Goal: Task Accomplishment & Management: Use online tool/utility

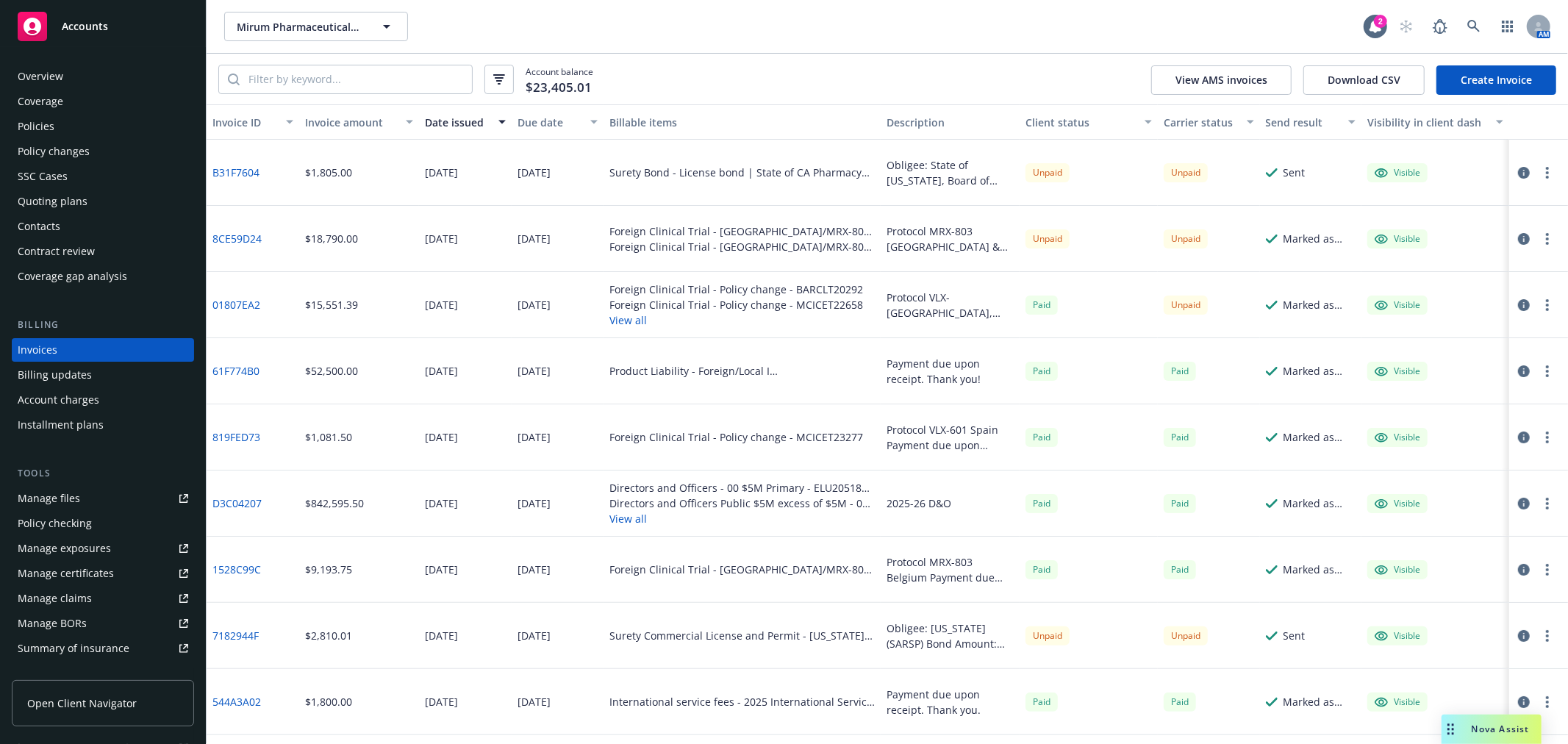
click at [746, 98] on div "Account balance $23,405.01 View AMS invoices Download CSV Create Invoice" at bounding box center [887, 78] width 1362 height 51
click at [63, 119] on div "Policies" at bounding box center [102, 127] width 170 height 24
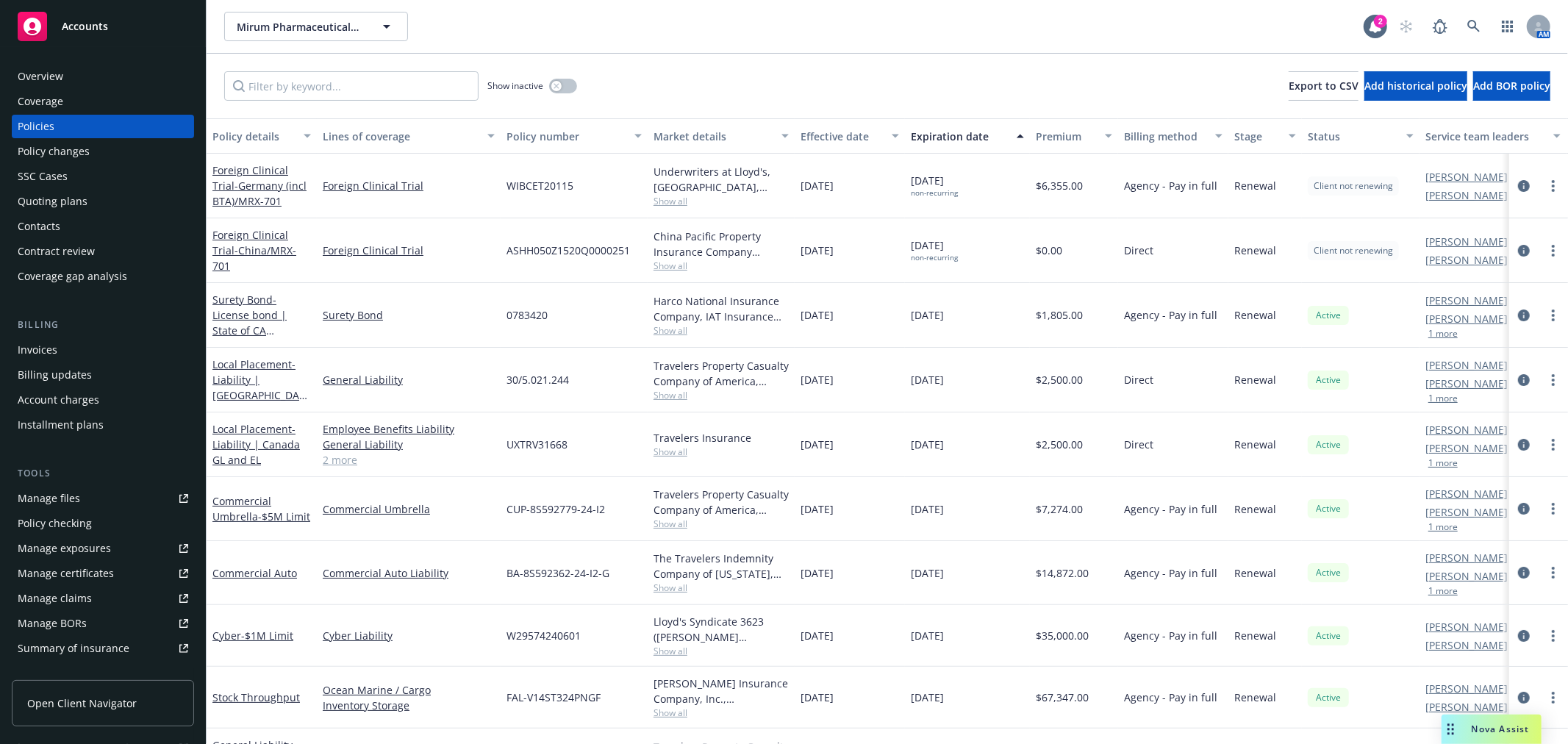
click at [1044, 68] on div "Show inactive Export to CSV Add historical policy Add BOR policy" at bounding box center [887, 86] width 1362 height 64
click at [857, 59] on div "Show inactive Export to CSV Add historical policy Add BOR policy" at bounding box center [887, 86] width 1362 height 64
click at [801, 28] on div "Mirum Pharmaceuticals, Inc. Mirum Pharmaceuticals, Inc." at bounding box center [794, 27] width 1139 height 29
click at [1473, 31] on icon at bounding box center [1474, 27] width 13 height 13
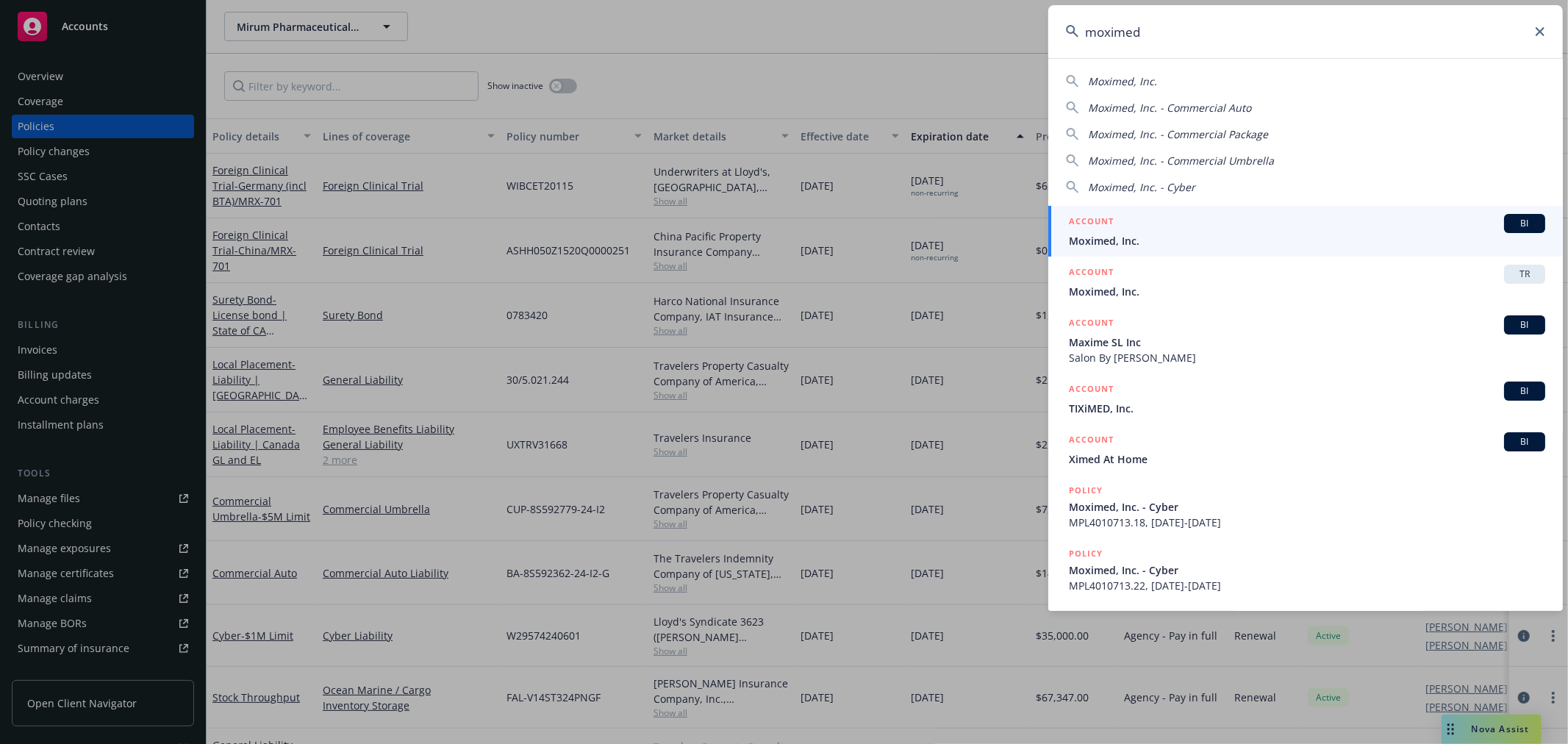
type input "moximed"
click at [1149, 237] on span "Moximed, Inc." at bounding box center [1307, 240] width 476 height 16
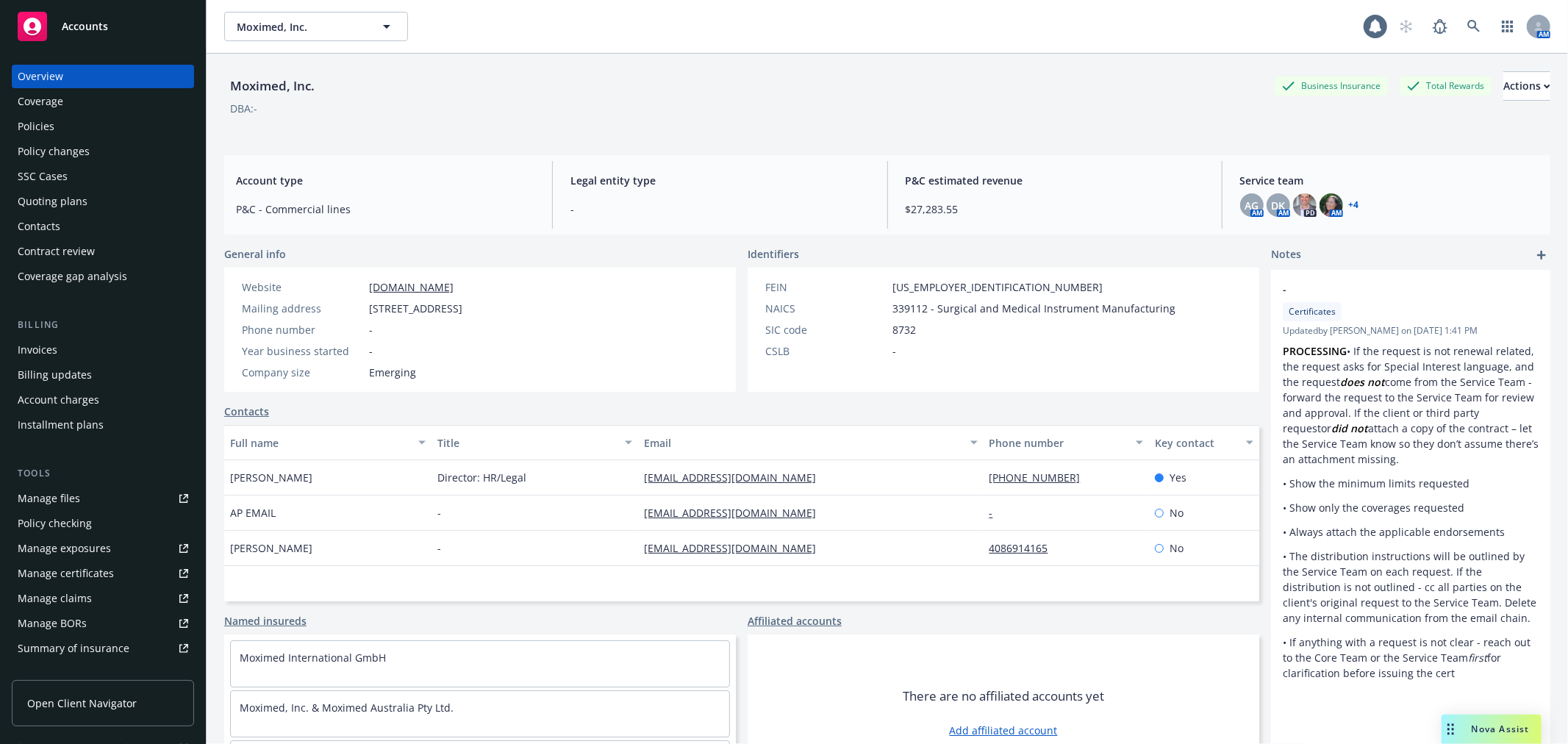
click at [40, 204] on div "Quoting plans" at bounding box center [52, 201] width 70 height 24
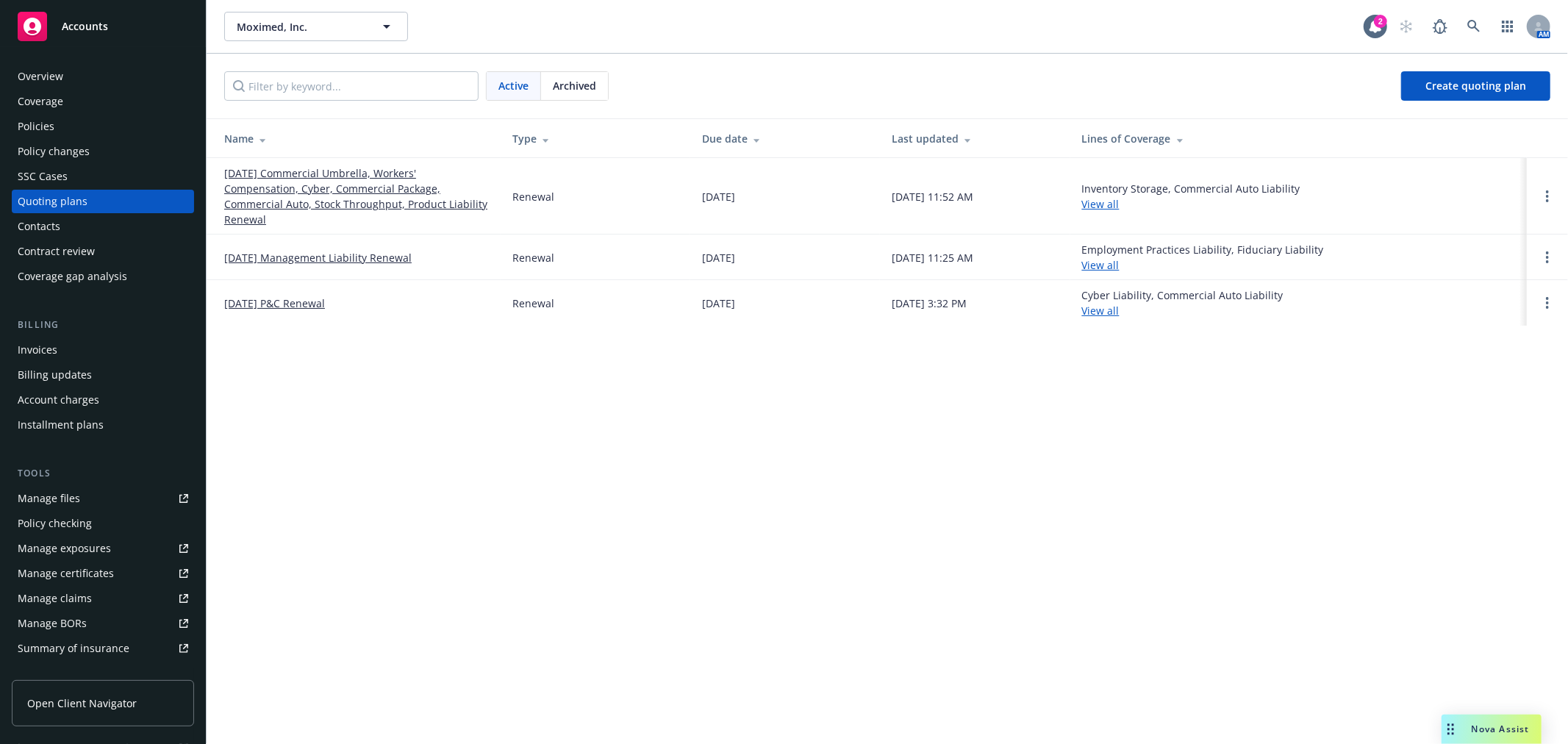
click at [317, 194] on link "[DATE] Commercial Umbrella, Workers' Compensation, Cyber, Commercial Package, C…" at bounding box center [357, 196] width 265 height 62
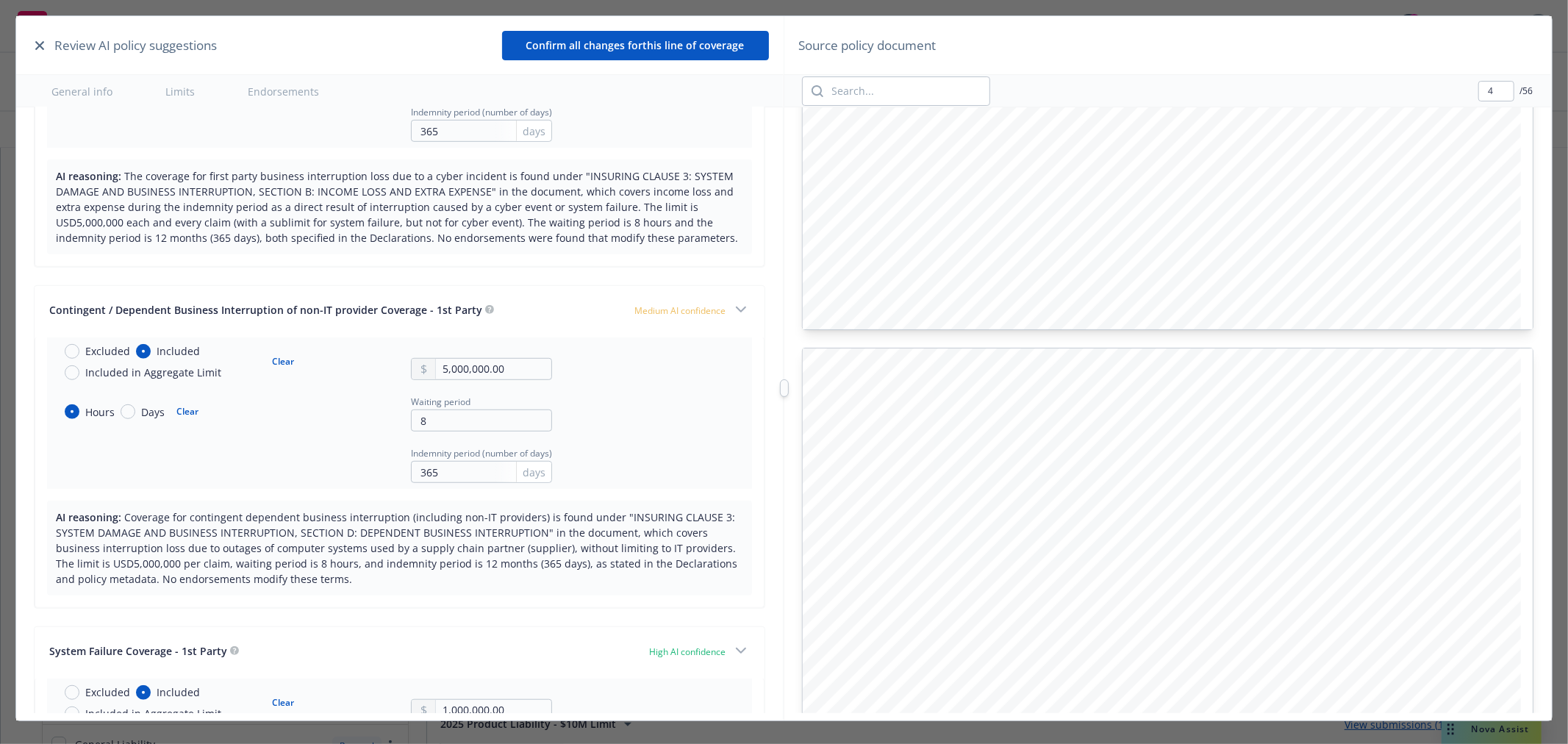
scroll to position [4058, 0]
type input "5"
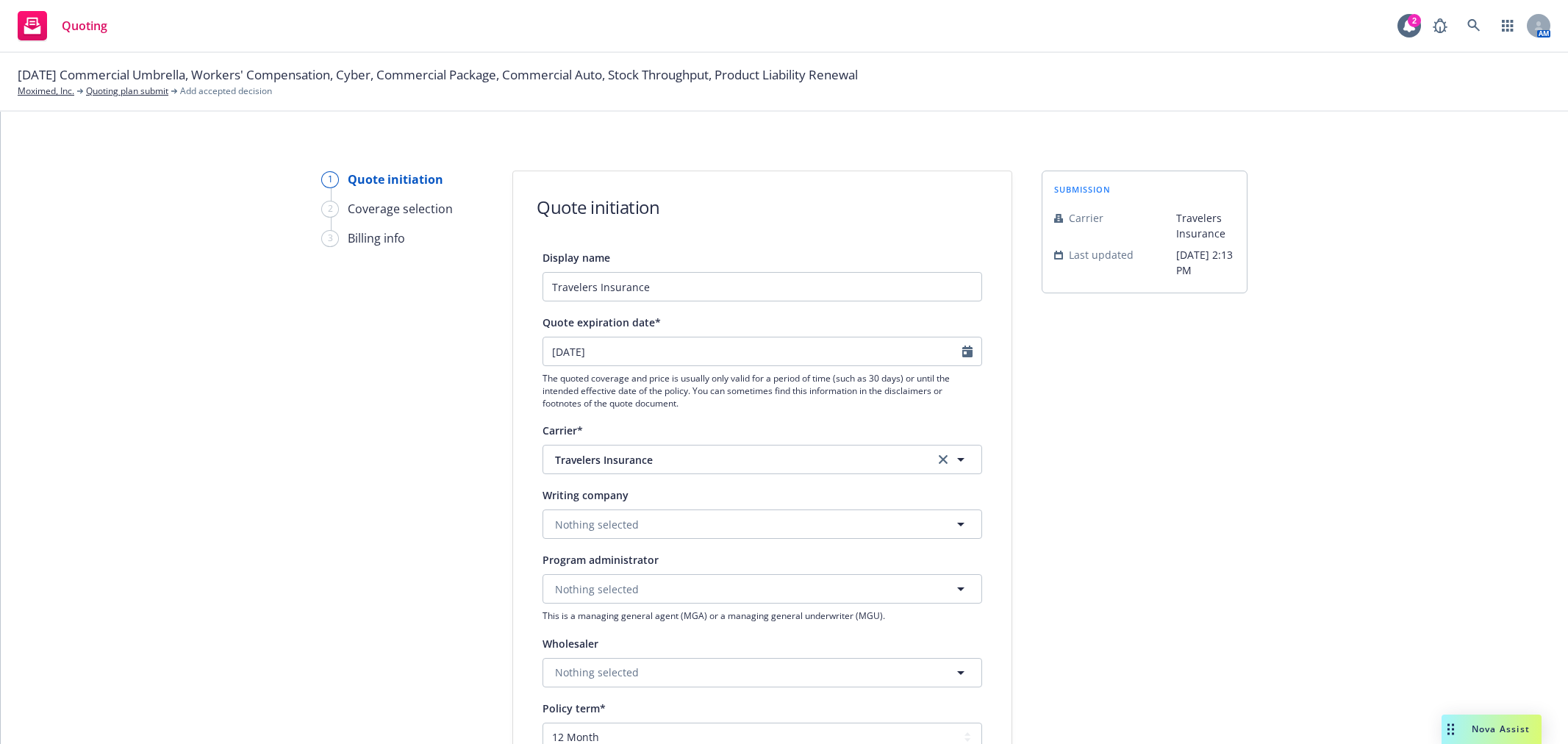
select select "12"
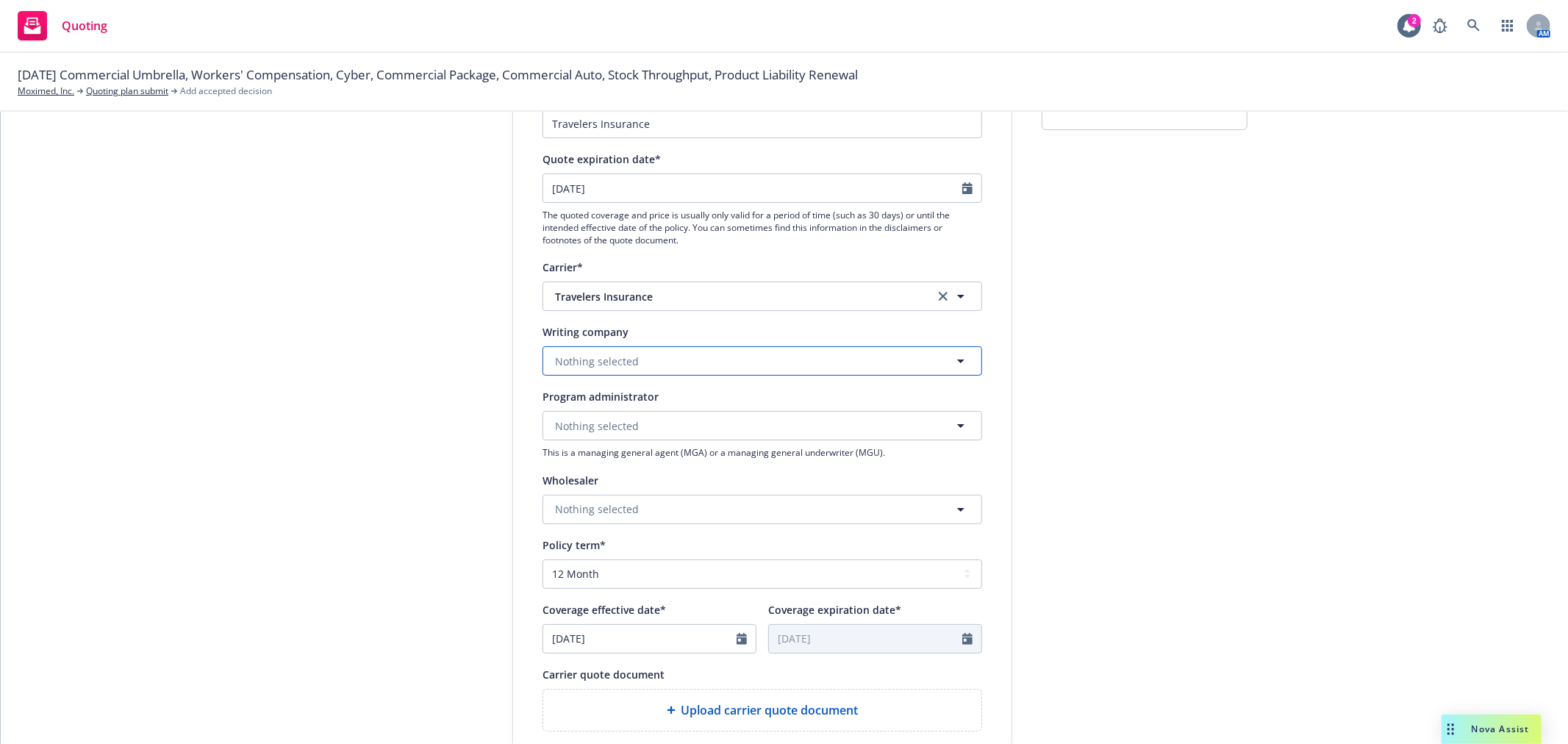
click at [694, 369] on button "Nothing selected" at bounding box center [762, 361] width 440 height 29
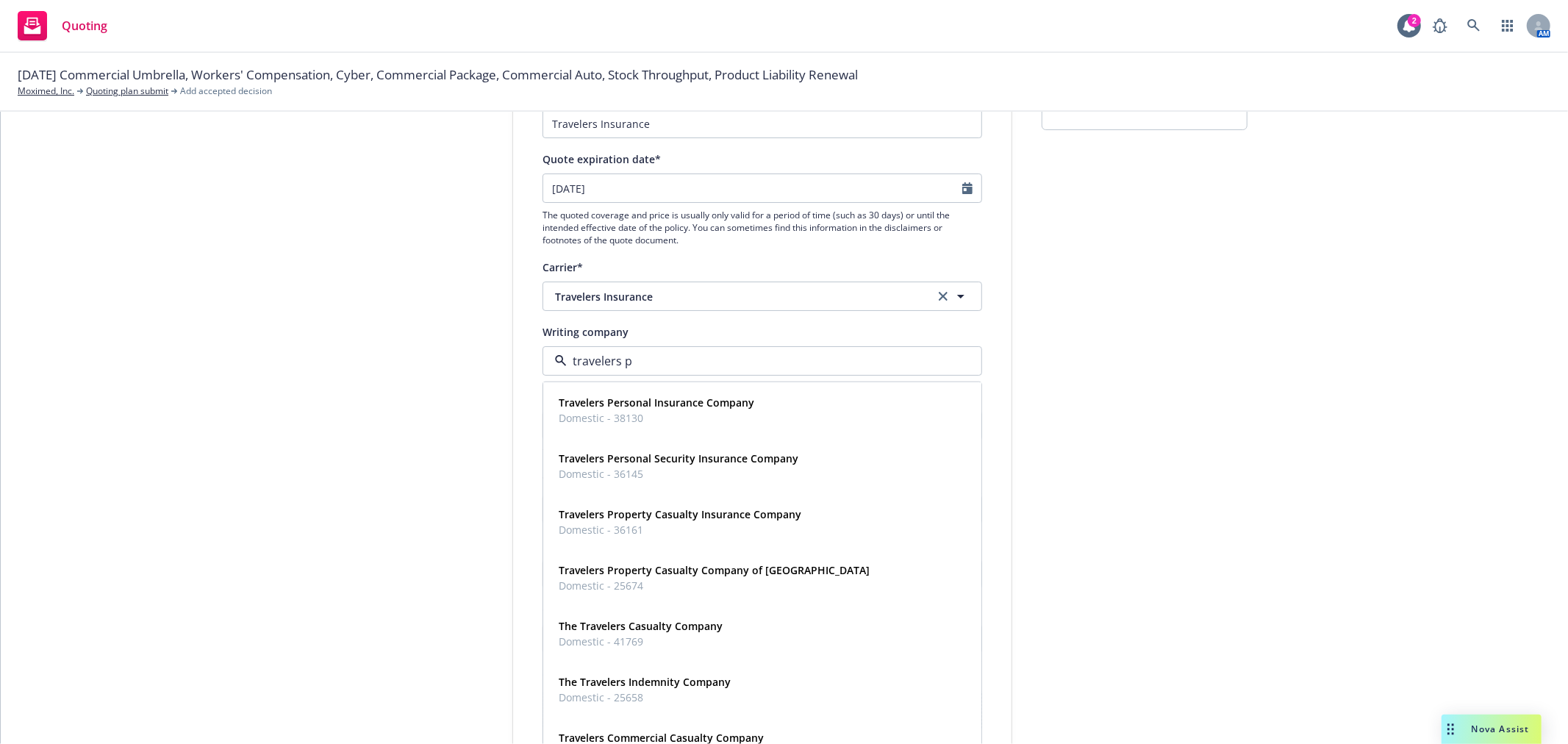
type input "travelers pr"
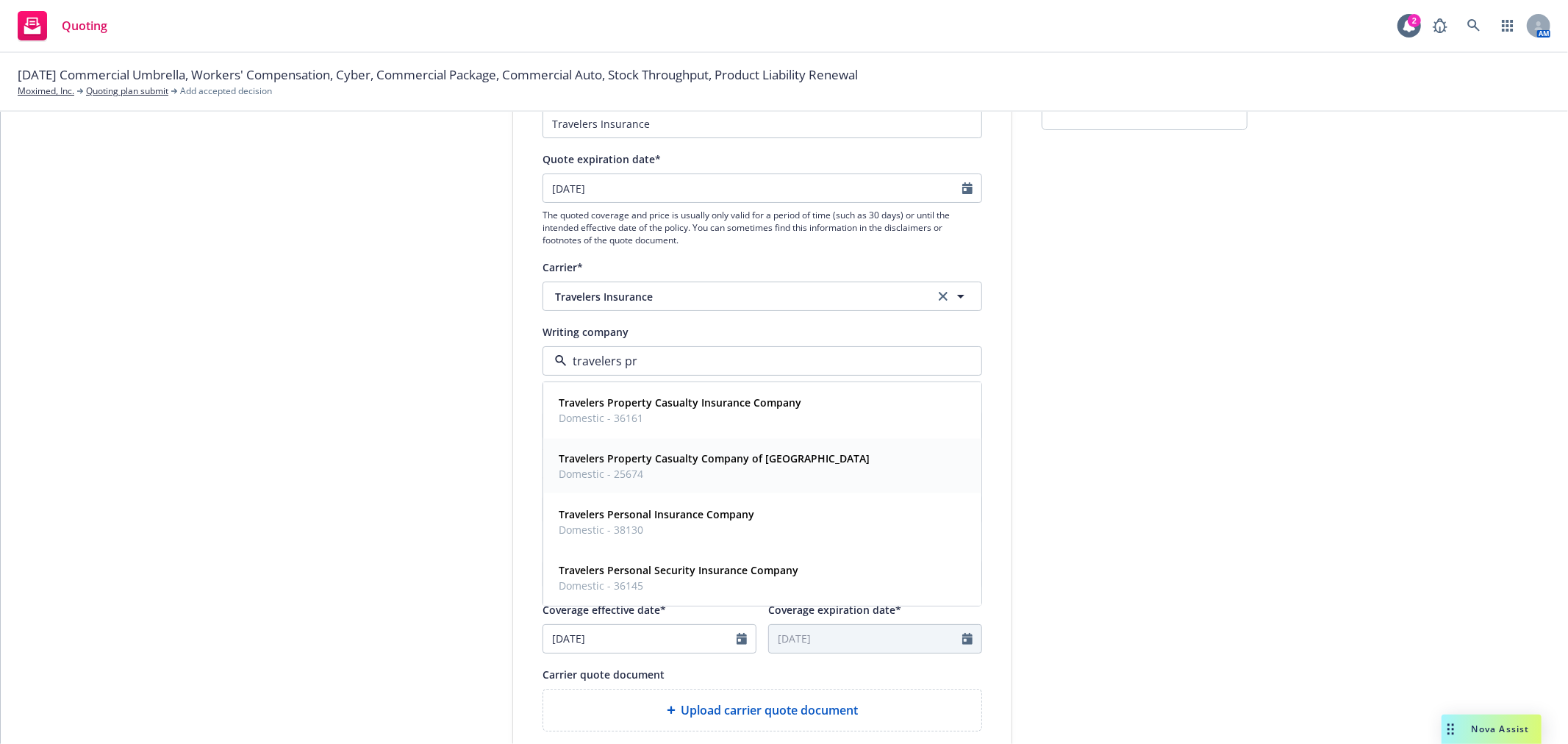
click at [736, 461] on strong "Travelers Property Casualty Company of America" at bounding box center [715, 458] width 311 height 14
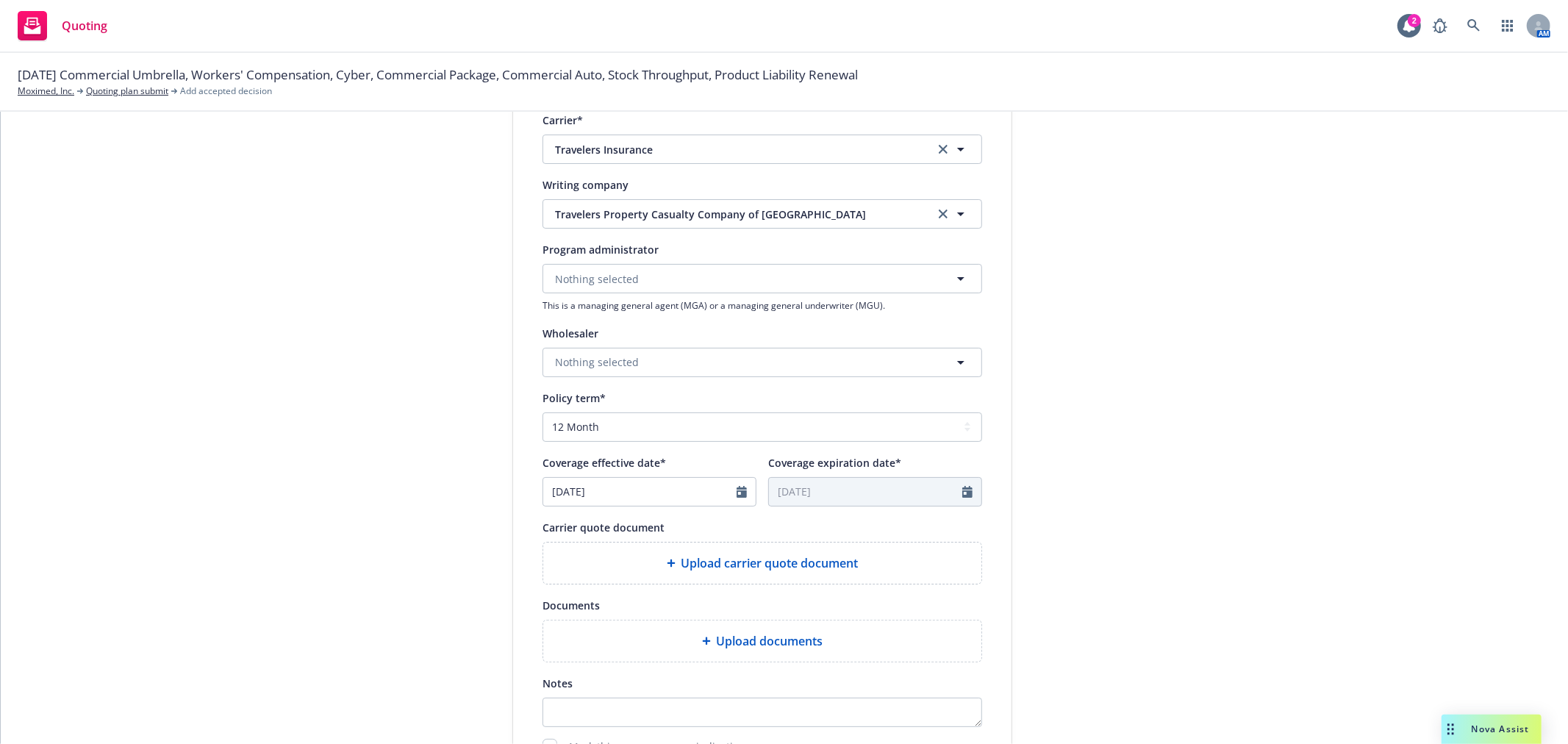
scroll to position [326, 0]
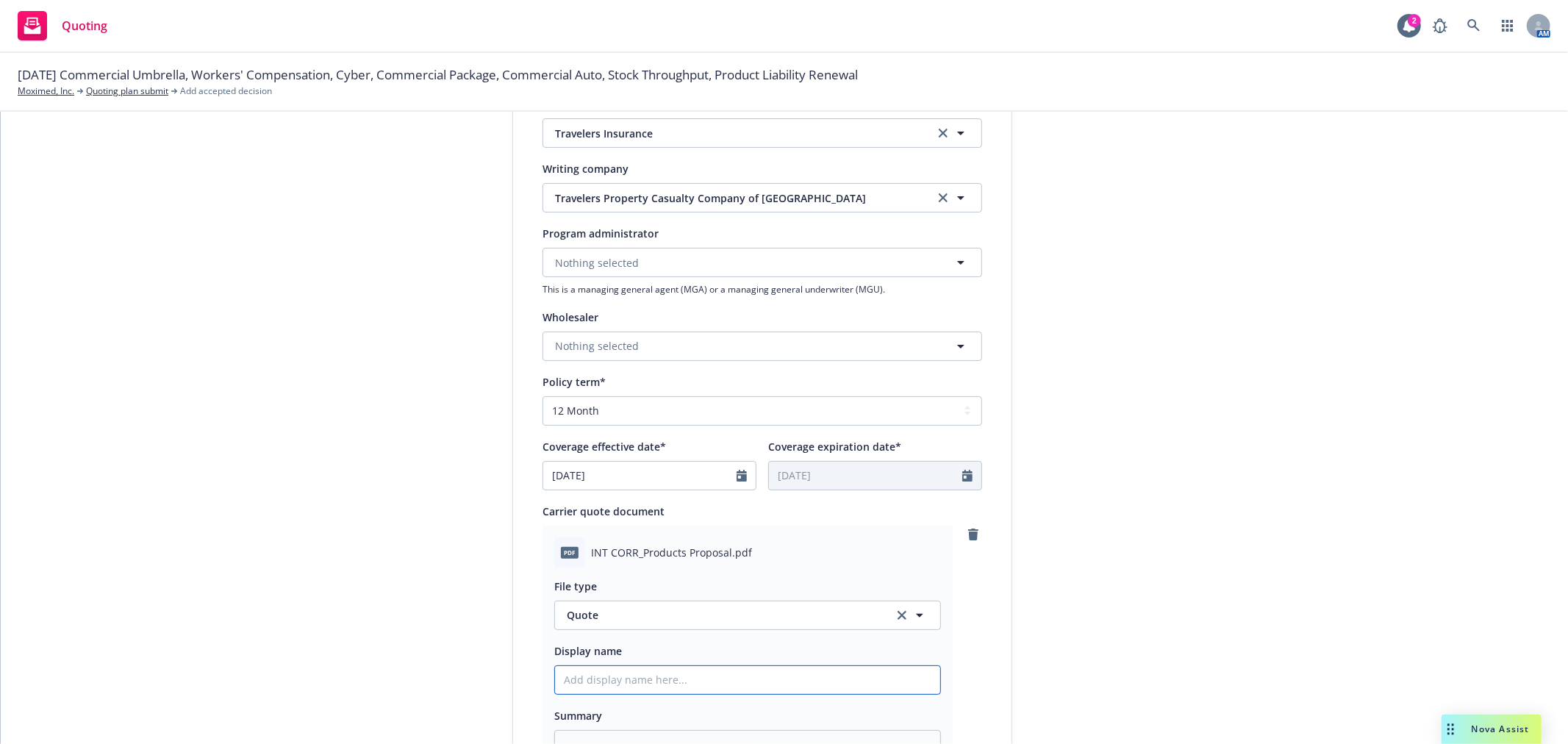
click at [663, 681] on input "Display name" at bounding box center [748, 680] width 385 height 28
type textarea "x"
type input "T"
type textarea "x"
type input "Tr"
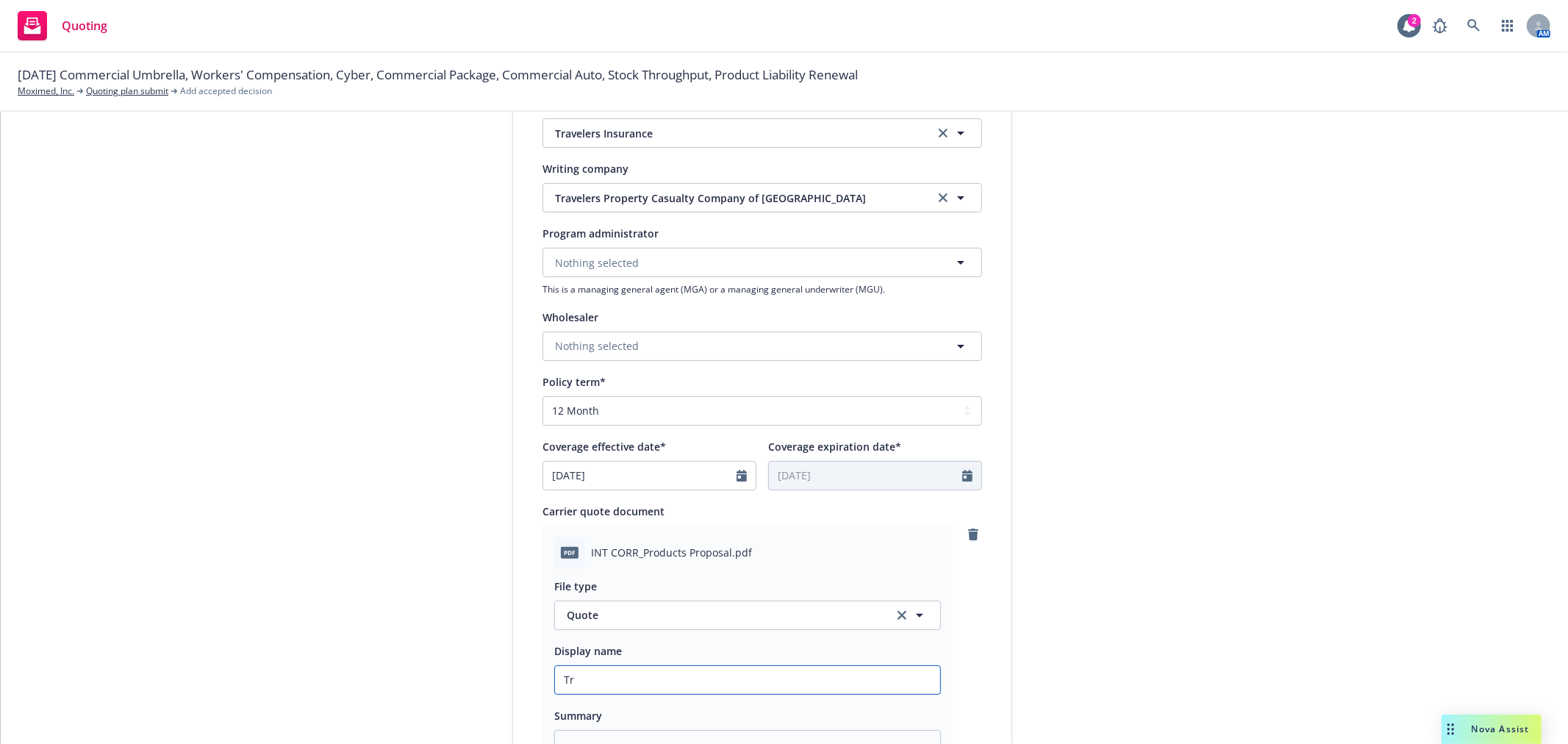
type textarea "x"
type input "Tra"
type textarea "x"
type input "Trav"
type textarea "x"
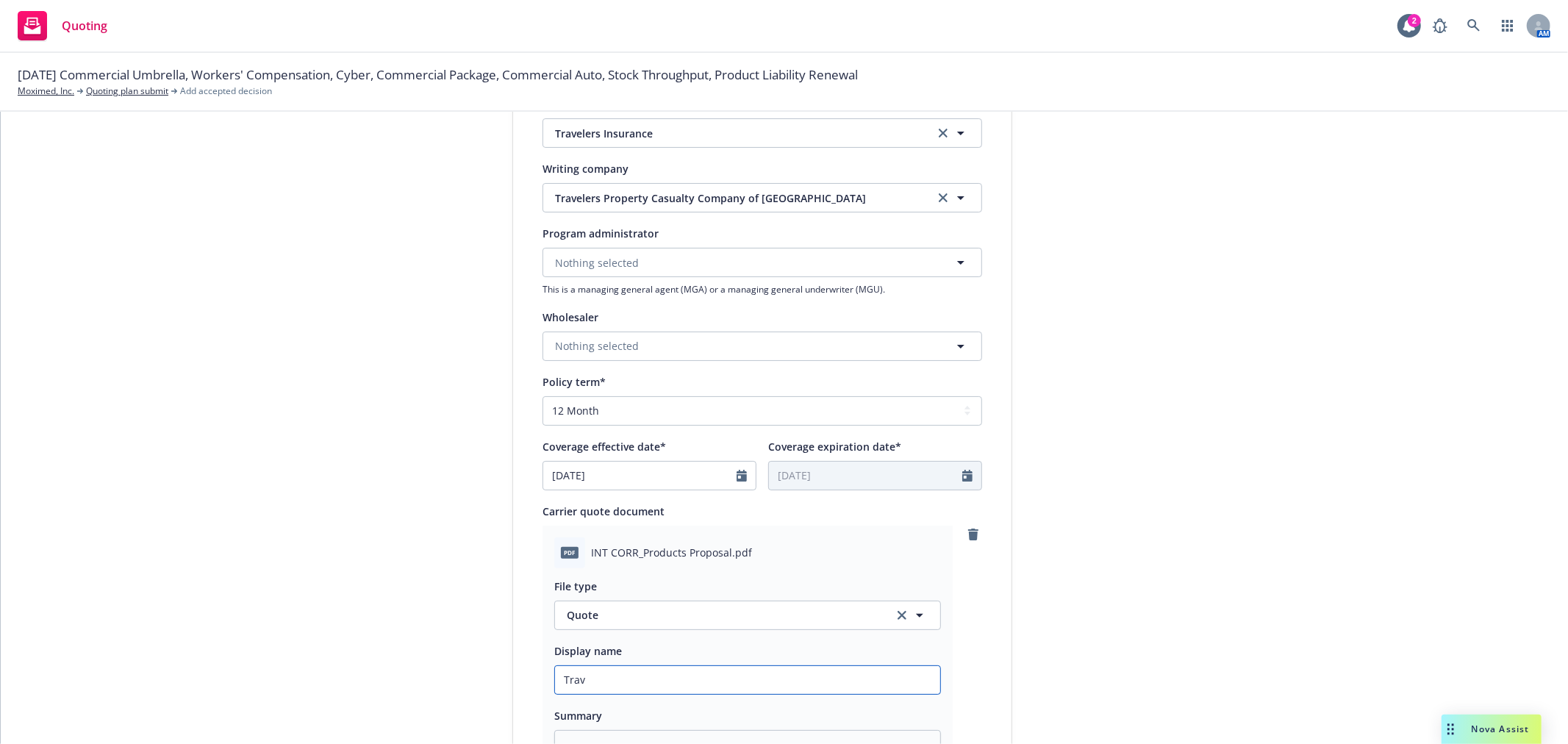
type input "Trave"
type textarea "x"
type input "Travel"
type textarea "x"
type input "Travele"
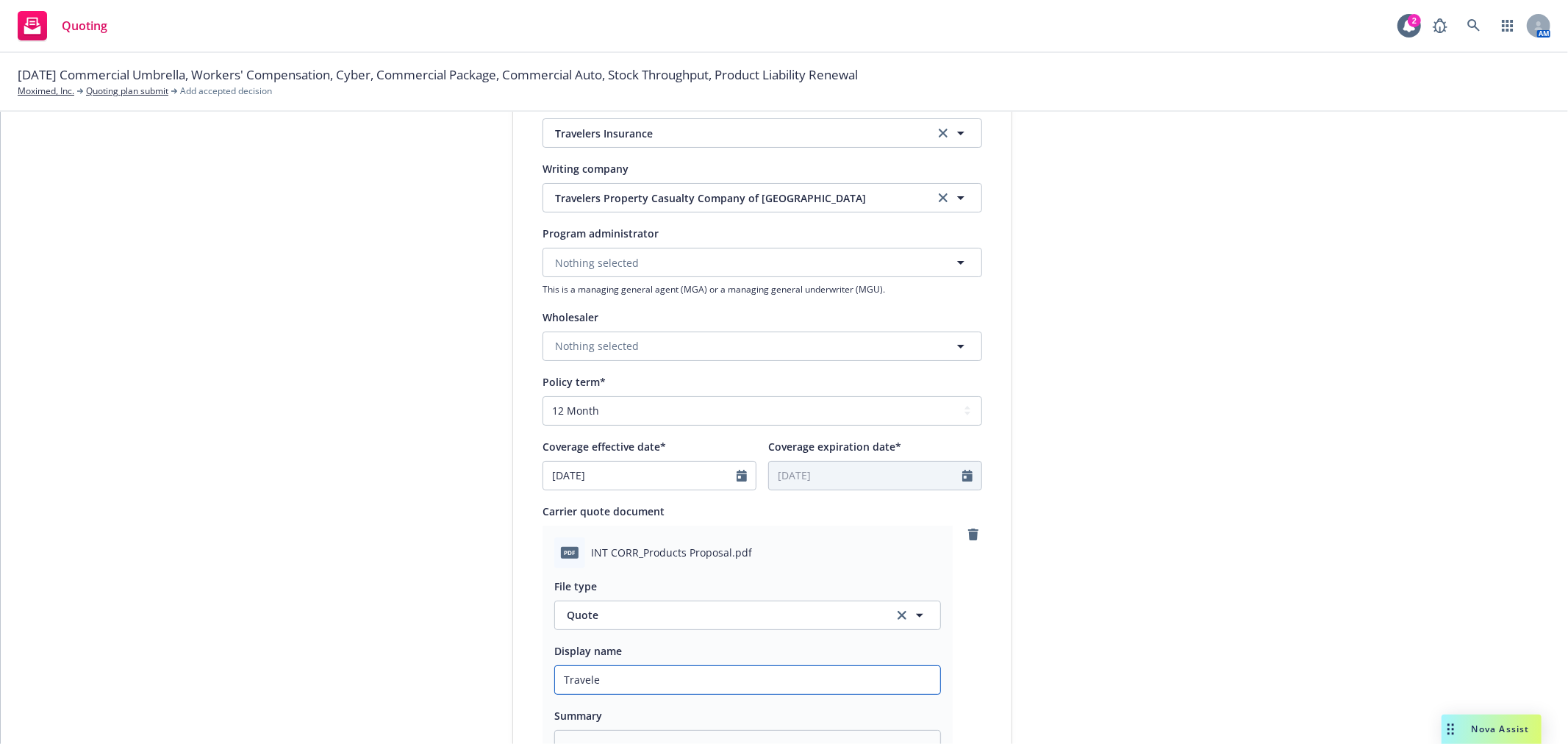
type textarea "x"
type input "Traveler"
type textarea "x"
type input "Travelers"
type textarea "x"
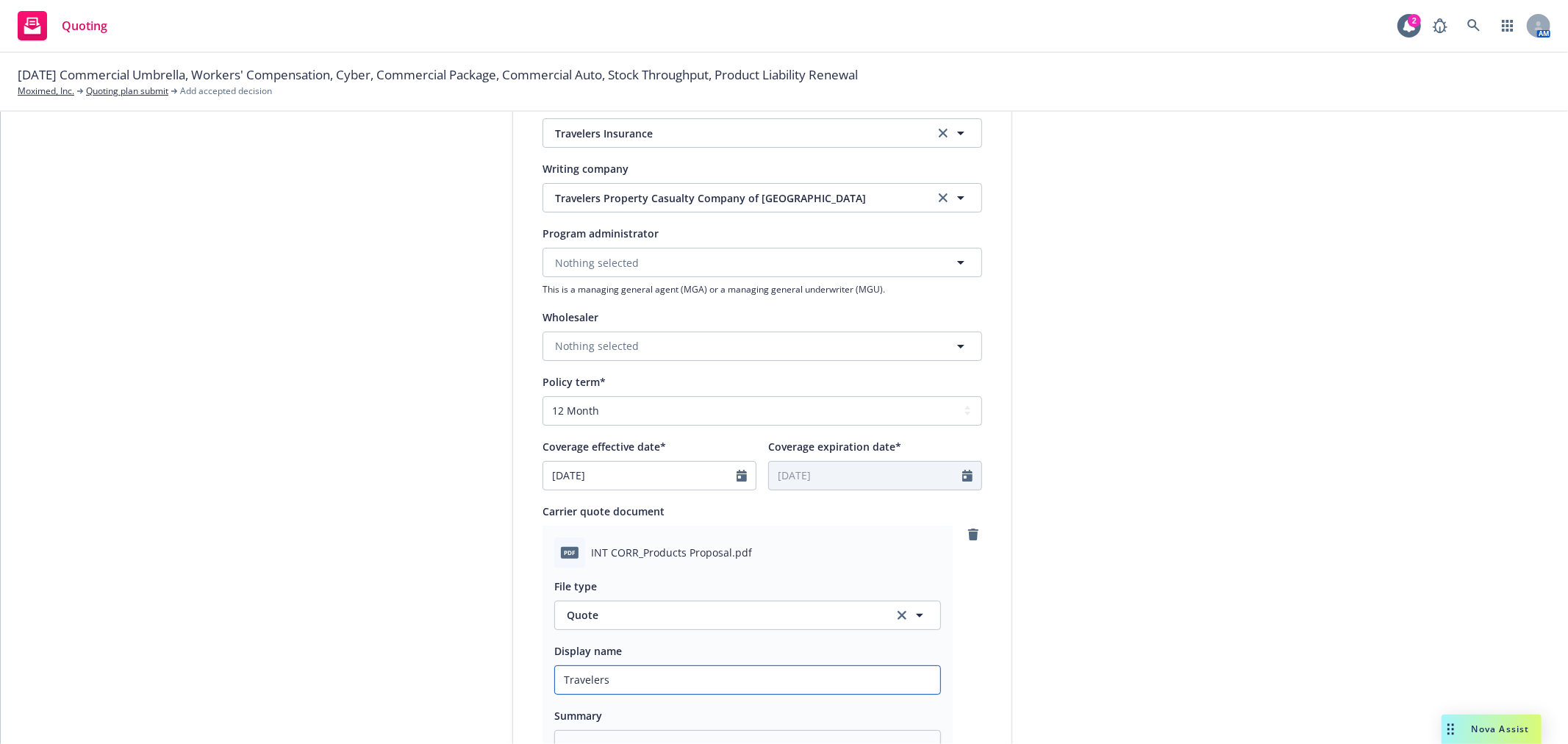
type input "Travelers"
type textarea "x"
type input "Travelers P"
type textarea "x"
type input "Travelers Pr"
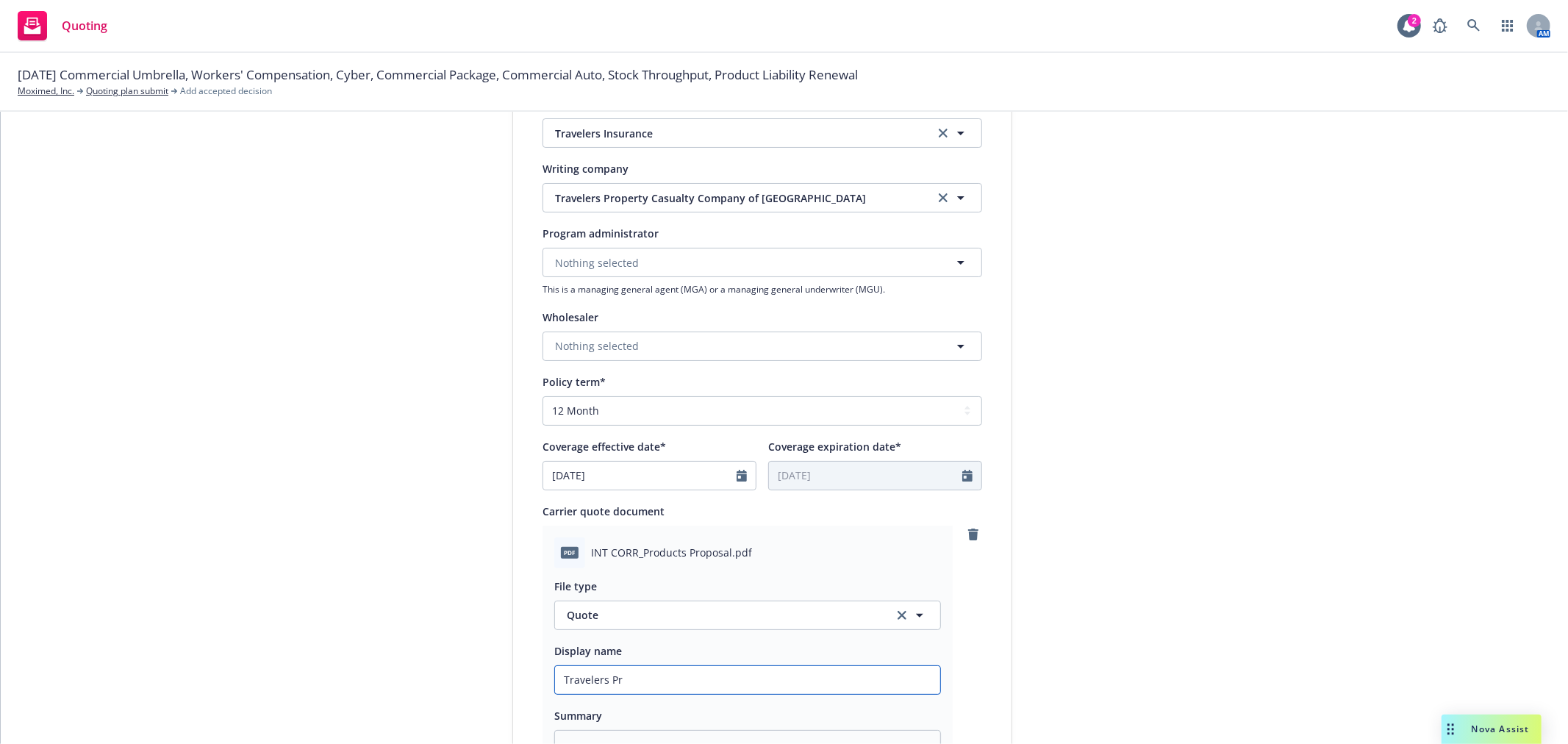
type textarea "x"
type input "Travelers Pro"
type textarea "x"
type input "Travelers Prod"
type textarea "x"
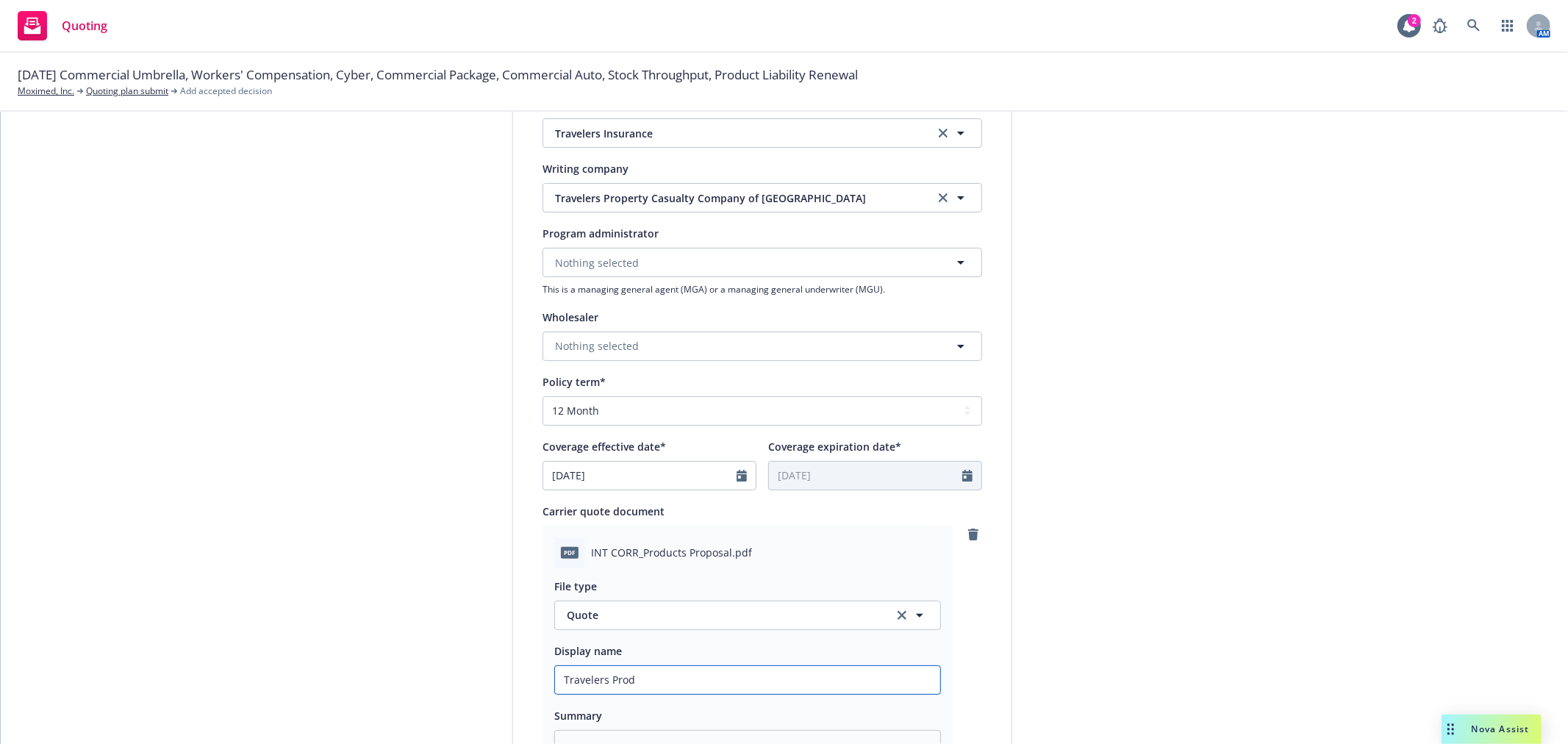
type input "Travelers Produ"
type textarea "x"
type input "Travelers Produc"
type textarea "x"
type input "Travelers Product"
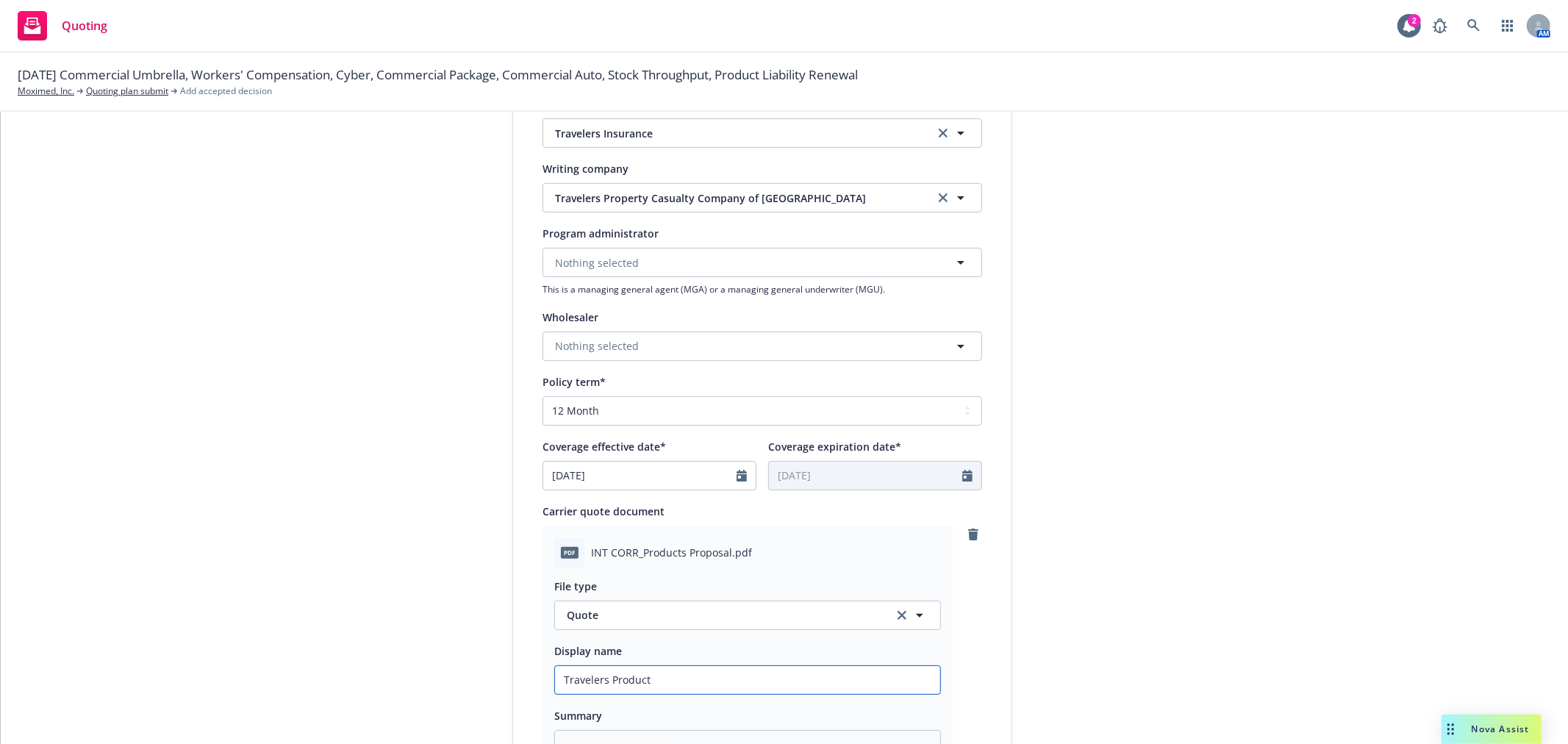
type textarea "x"
type input "Travelers Products"
type textarea "x"
type input "Travelers Products"
type textarea "x"
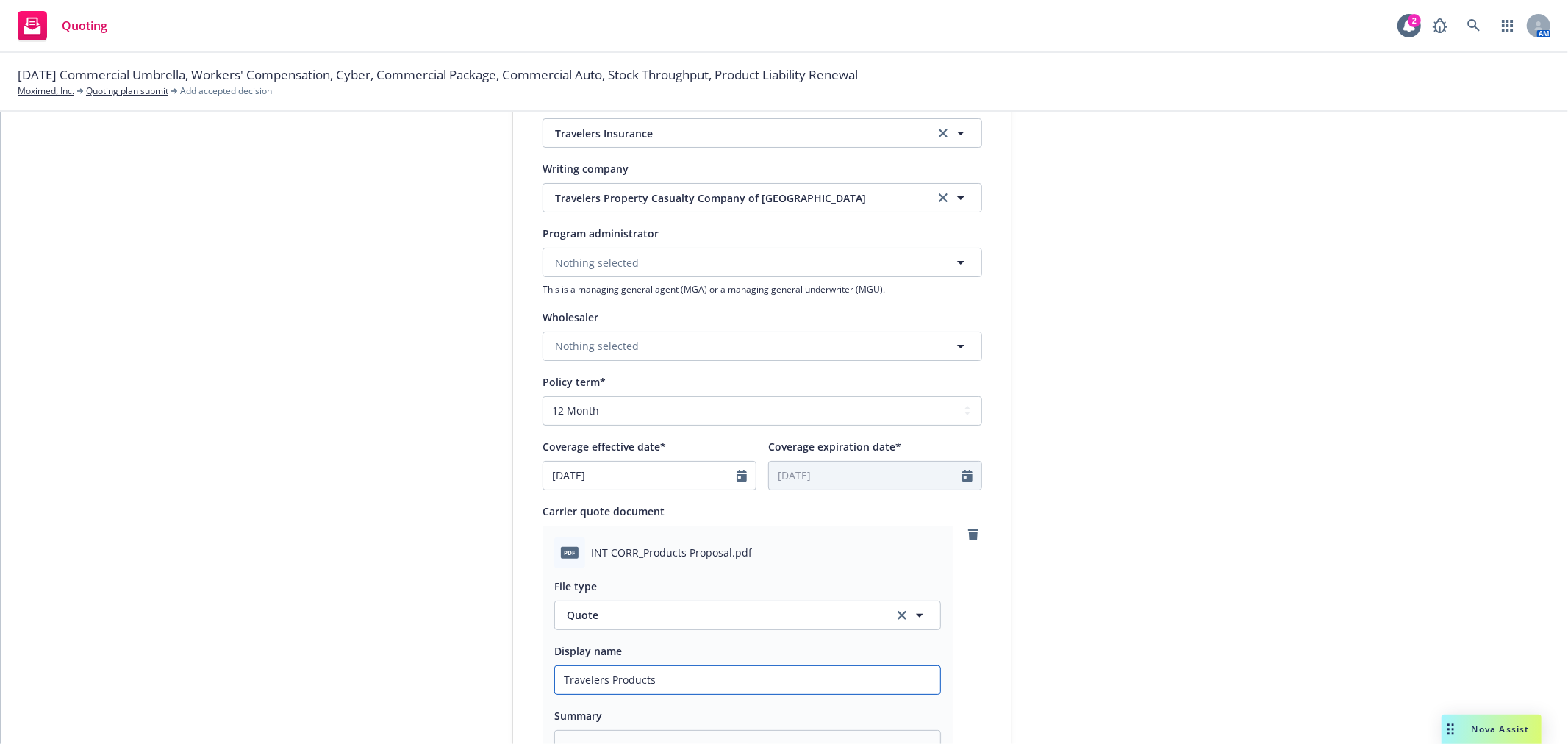
type input "Travelers Products Q"
type textarea "x"
type input "Travelers Products"
type textarea "x"
type input "Travelers Products R"
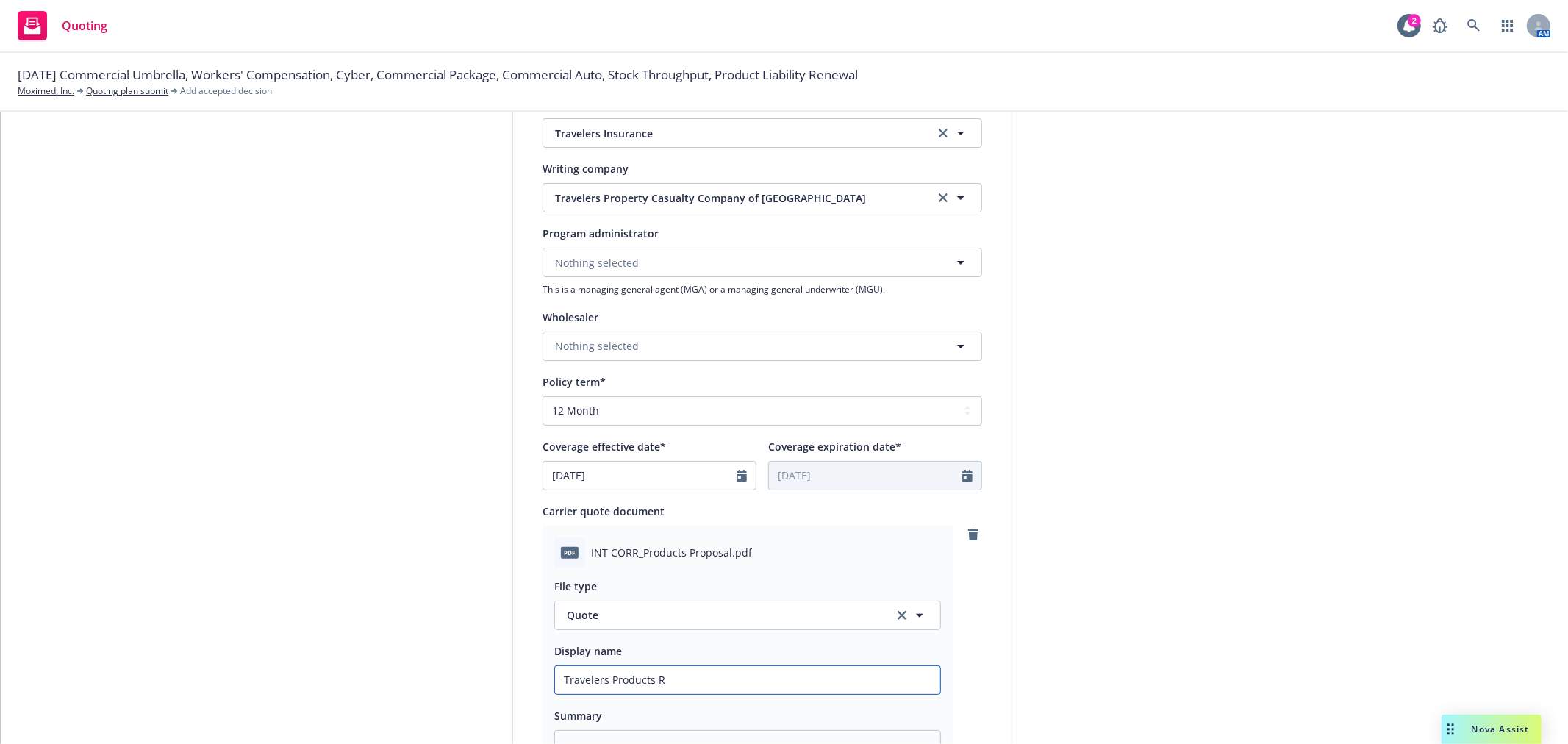
type textarea "x"
type input "Travelers Products Re"
type textarea "x"
type input "Travelers Products Ren"
type textarea "x"
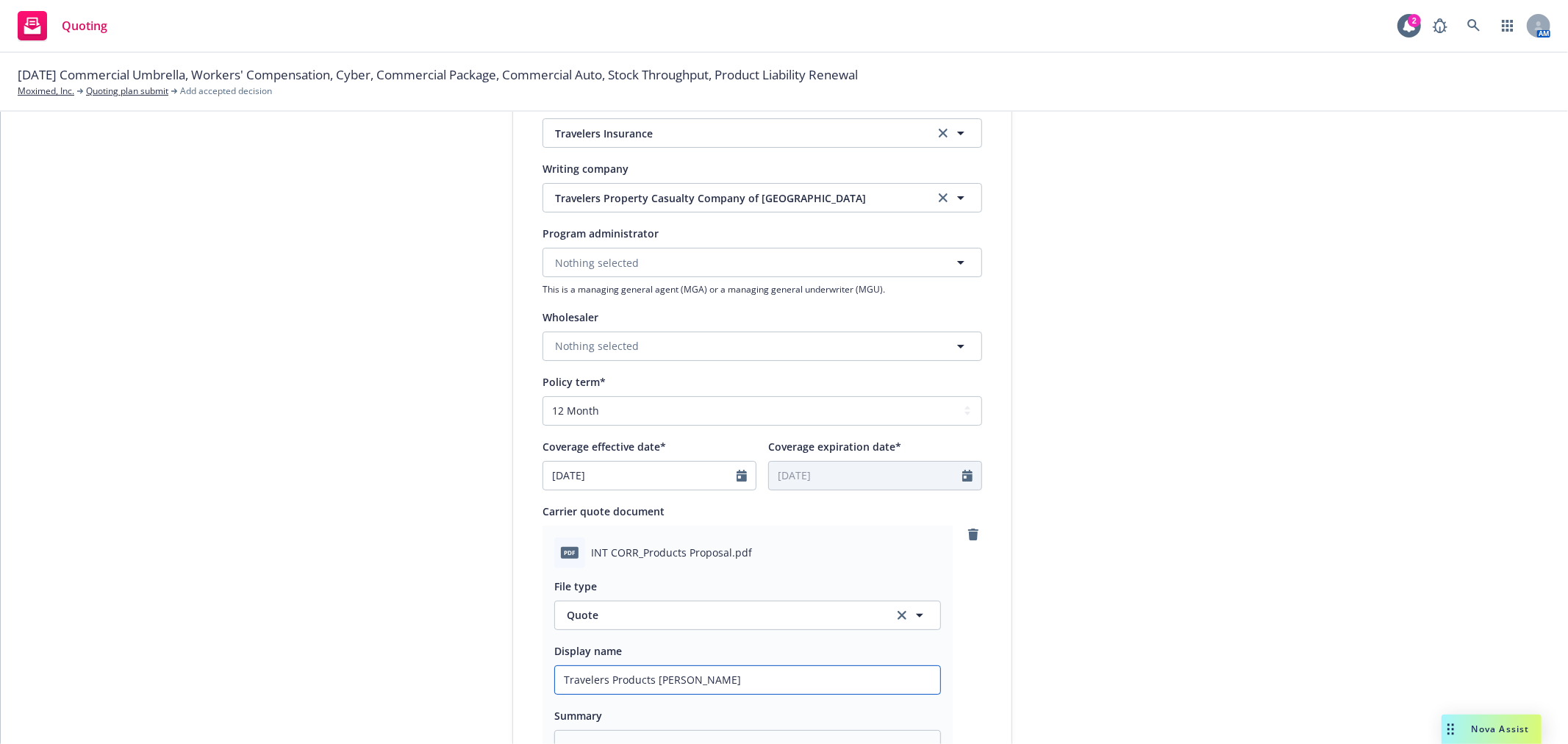
type input "Travelers Products Renew"
type textarea "x"
type input "Travelers Products Renewa"
type textarea "x"
type input "Travelers Products Renewal"
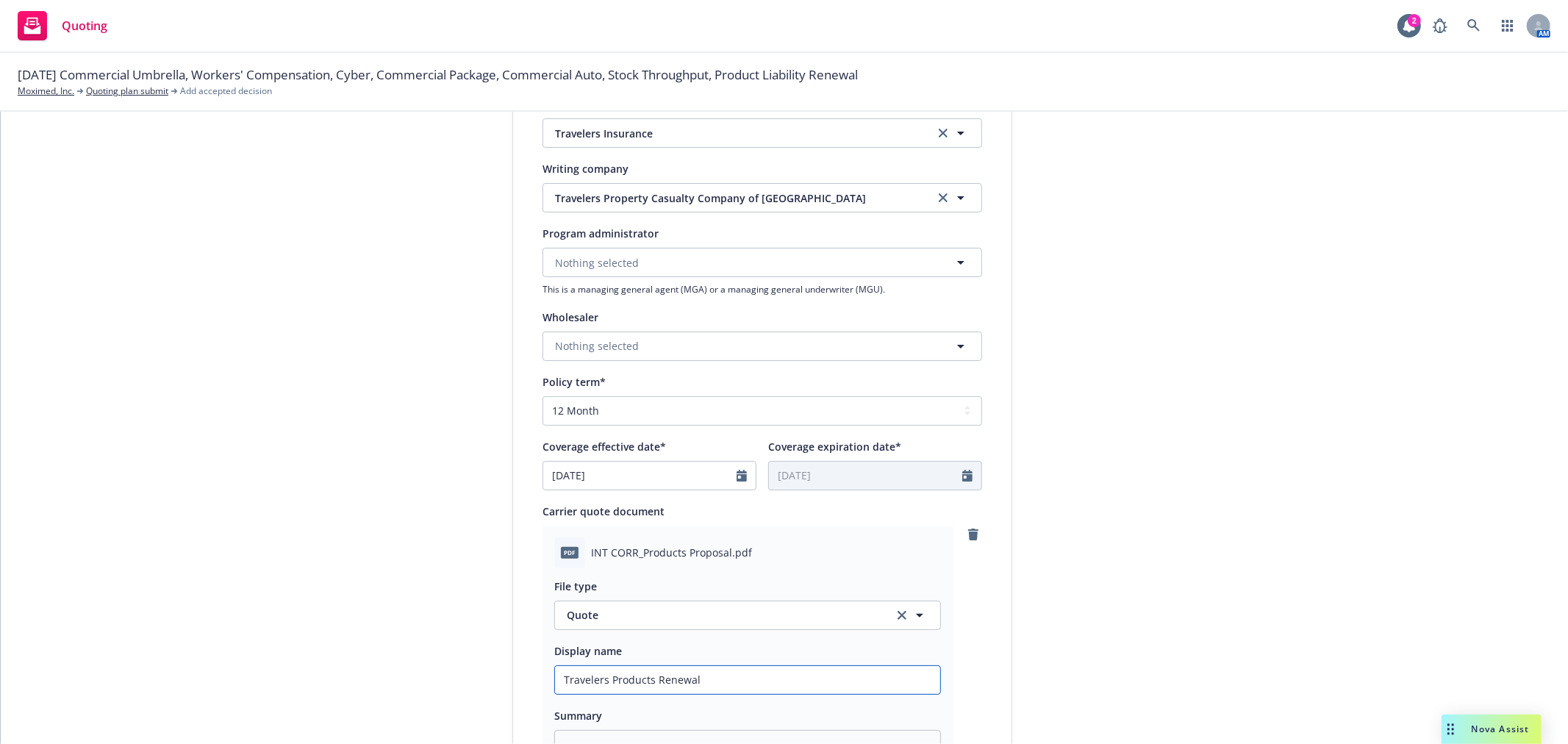
type textarea "x"
type input "Travelers Products Renewal"
type textarea "x"
type input "Travelers Products Renewal Q"
type textarea "x"
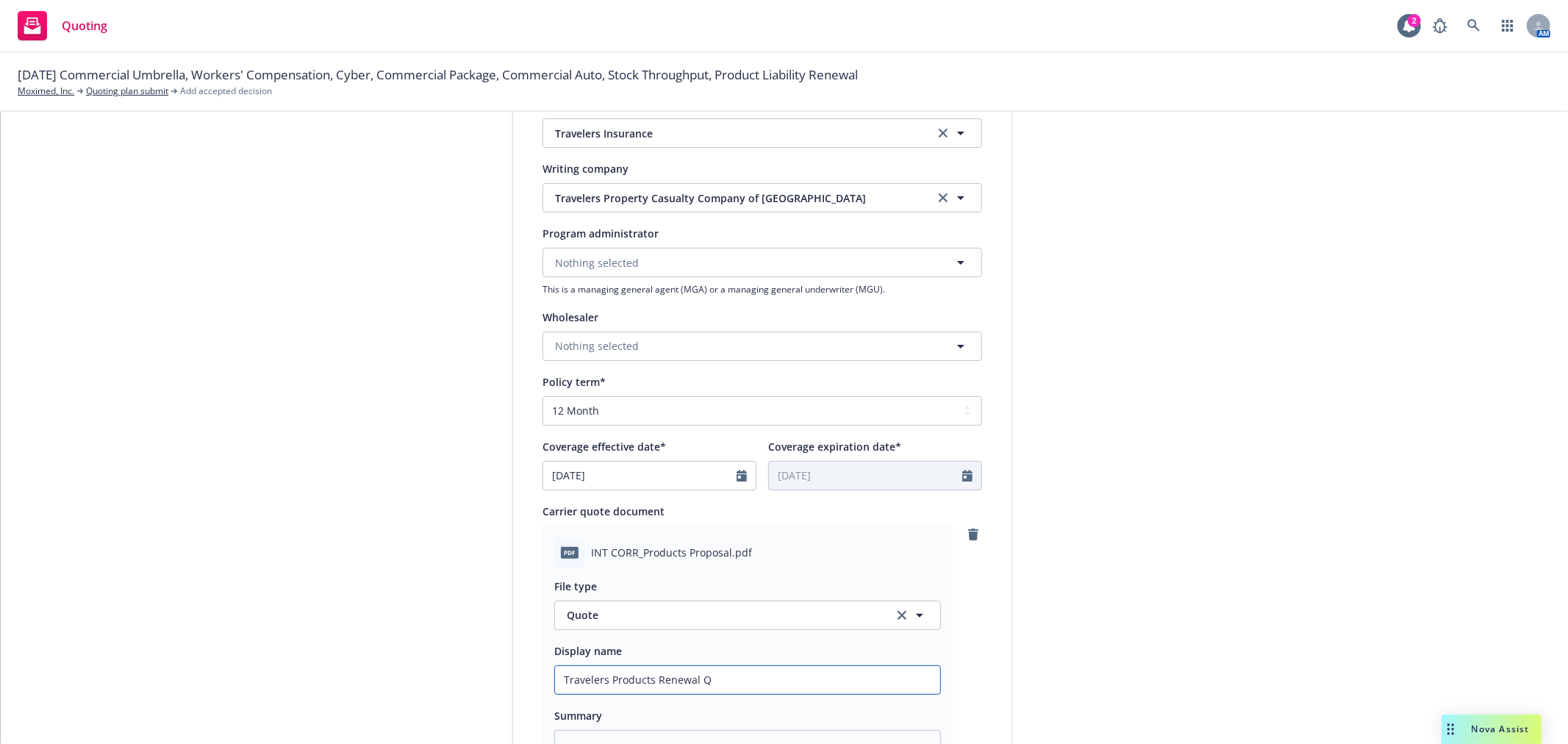
type input "Travelers Products Renewal Qu"
type textarea "x"
type input "Travelers Products Renewal Quo"
type textarea "x"
type input "Travelers Products Renewal Quot"
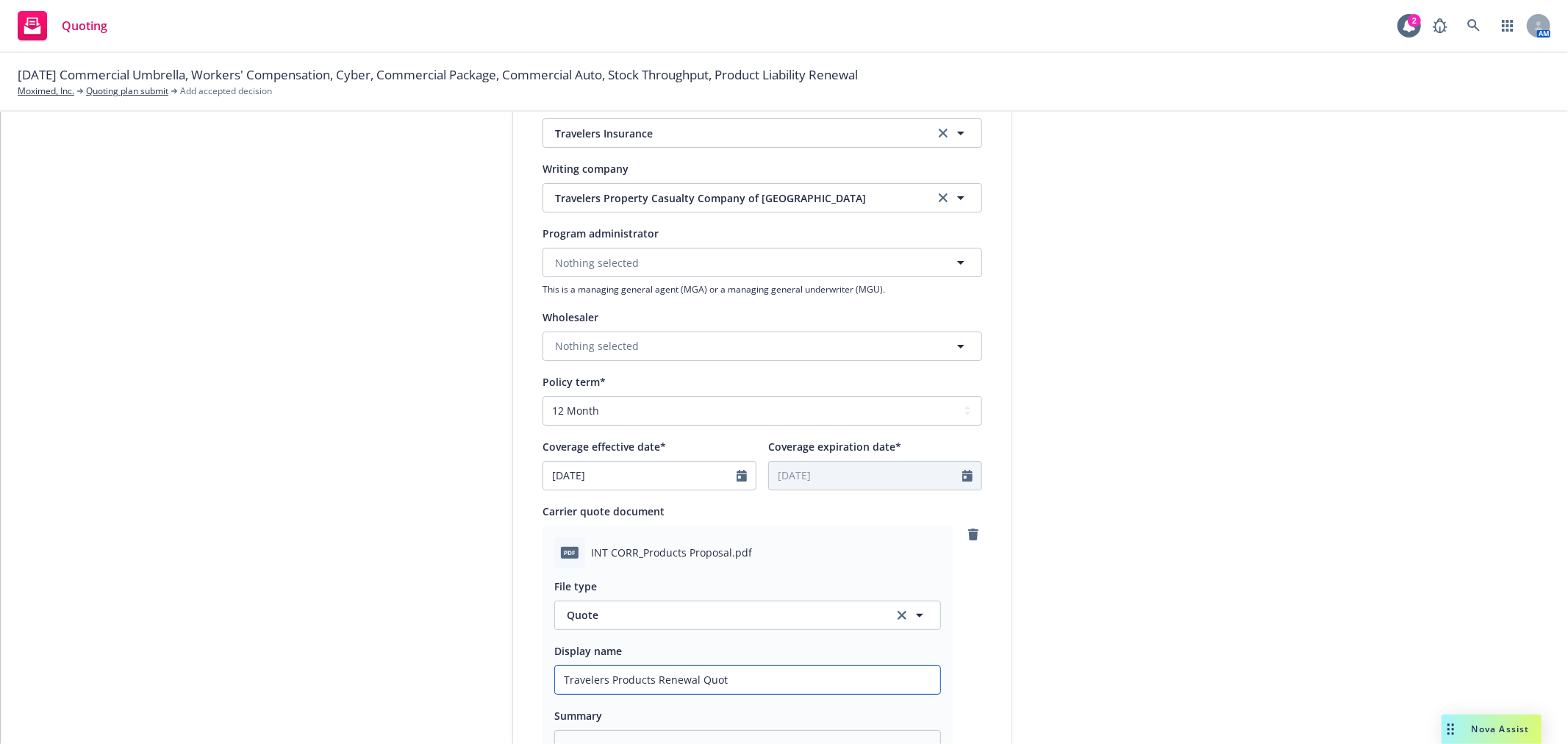
type textarea "x"
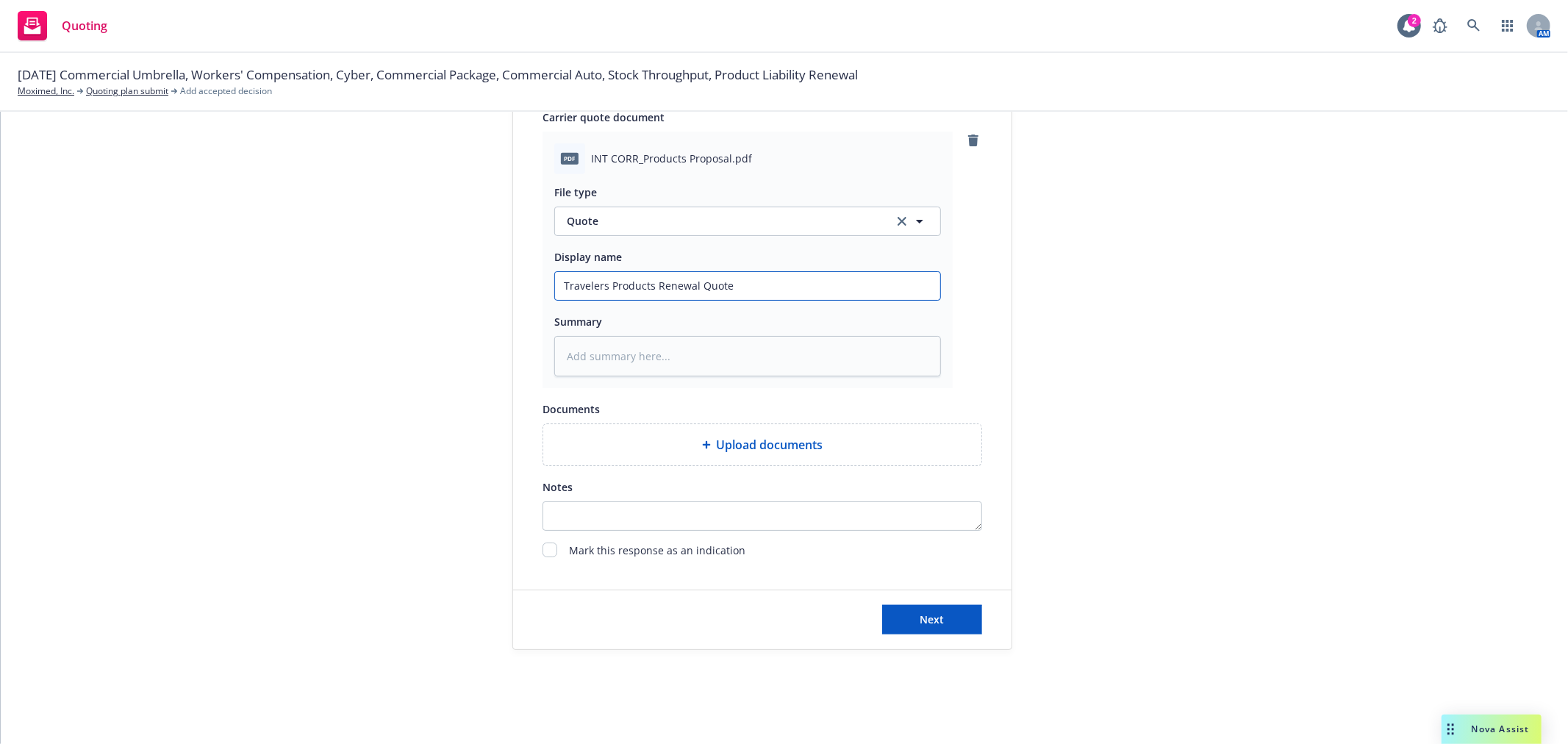
scroll to position [724, 0]
type input "Travelers Products Renewal Quote"
type textarea "x"
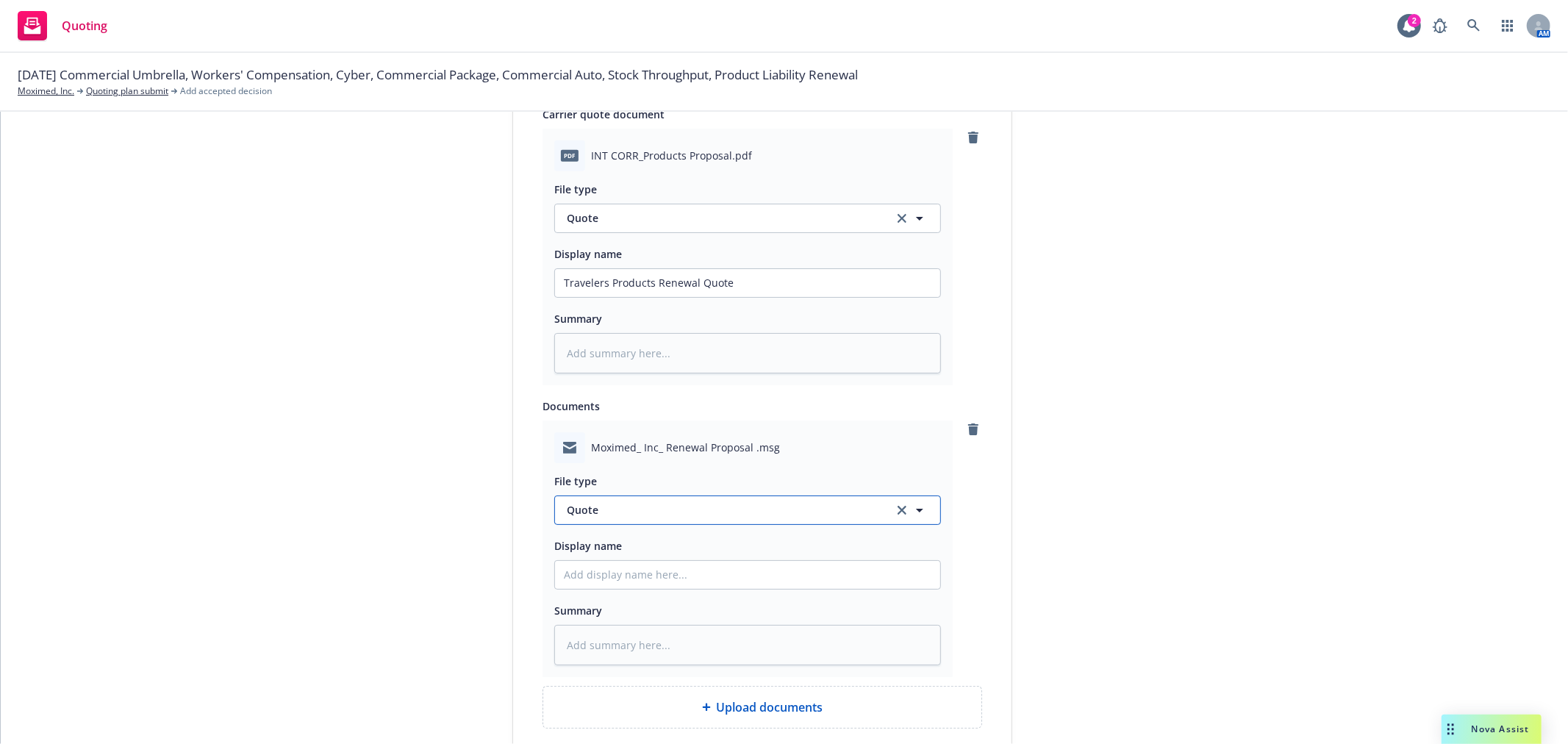
click at [679, 524] on button "Quote" at bounding box center [748, 510] width 387 height 29
type input "email"
click at [665, 482] on div "Email" at bounding box center [748, 469] width 385 height 39
click at [683, 570] on input "Display name" at bounding box center [748, 575] width 385 height 28
type textarea "x"
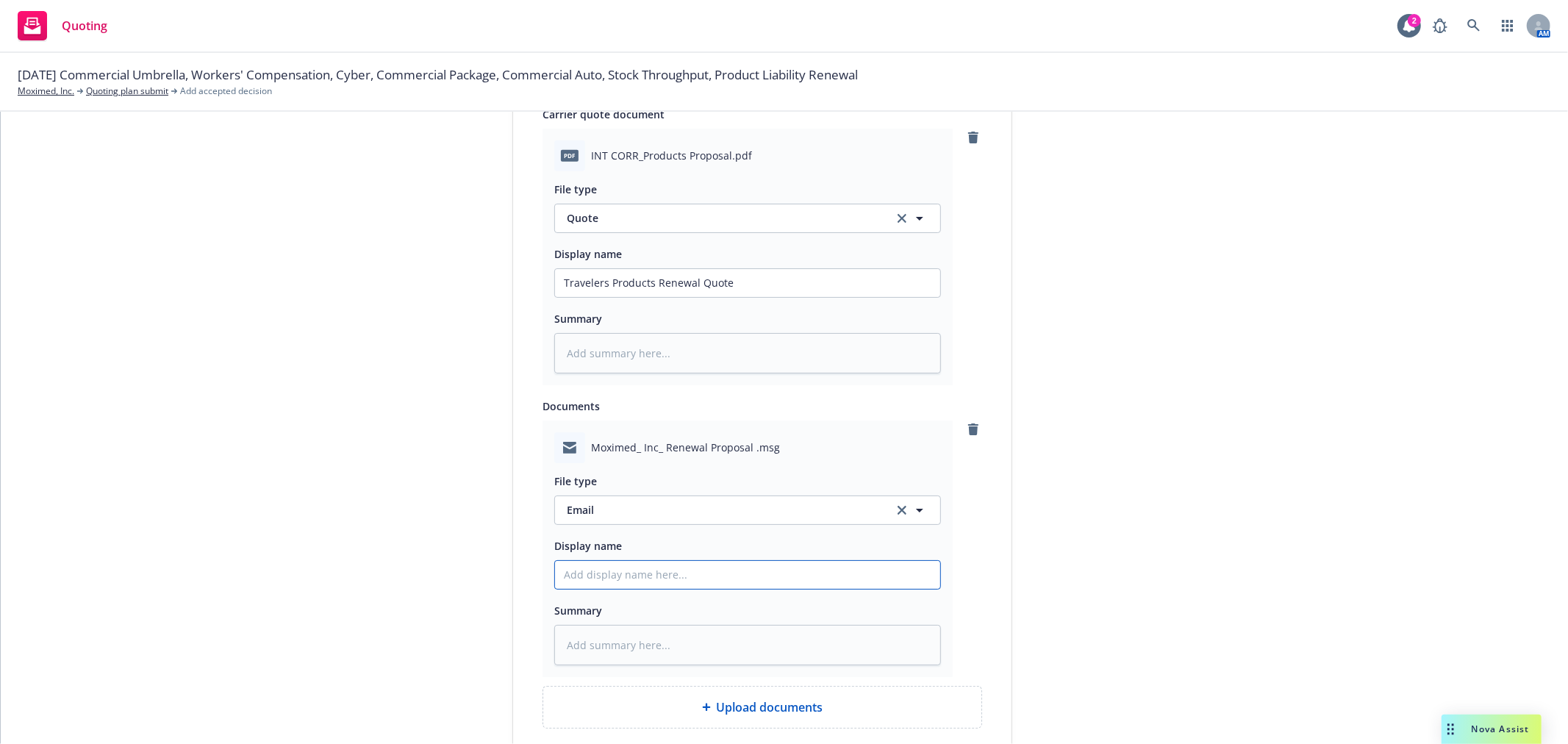
type input "E"
type textarea "x"
type input "Em"
type textarea "x"
type input "Ema"
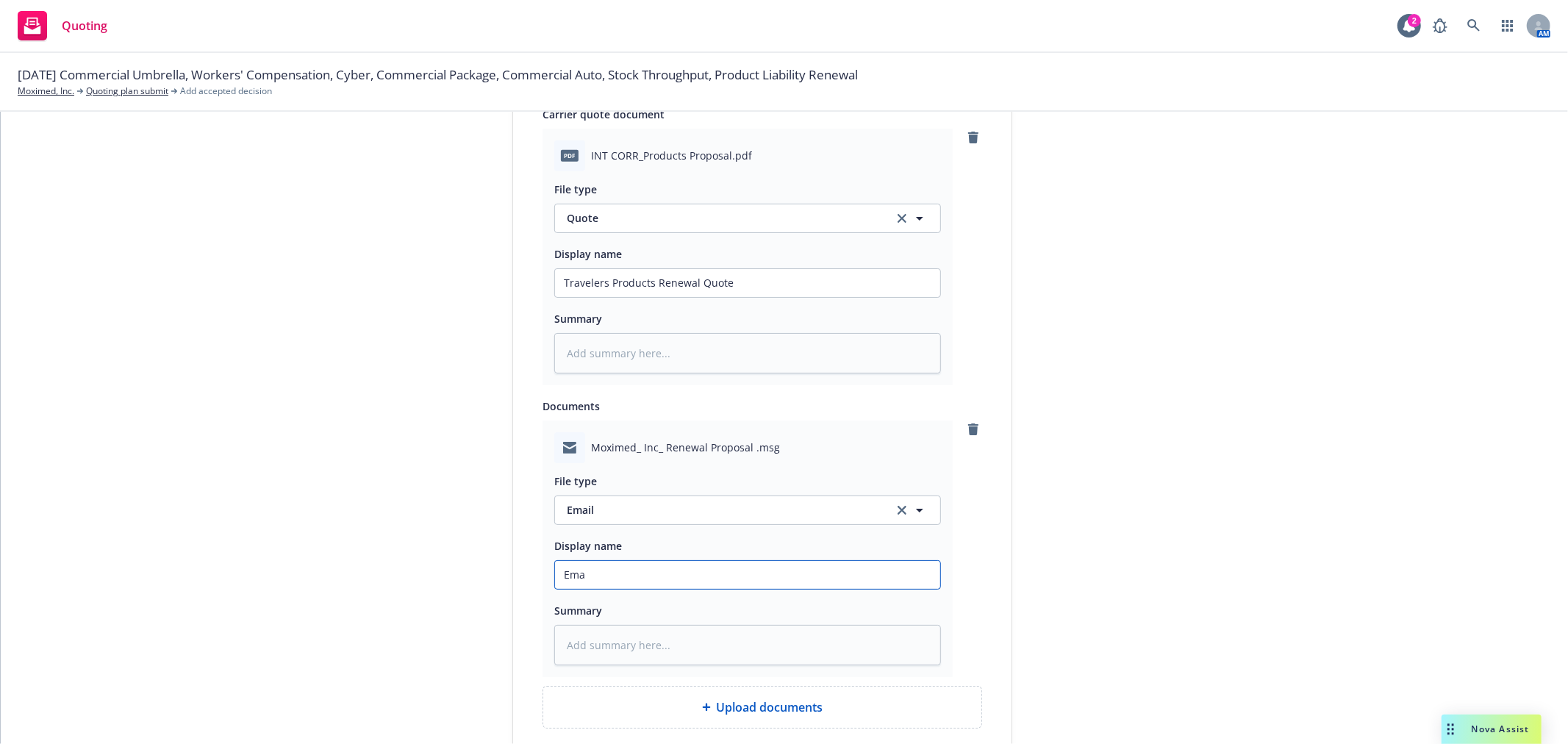
type textarea "x"
type input "Emai"
type textarea "x"
type input "Email"
type textarea "x"
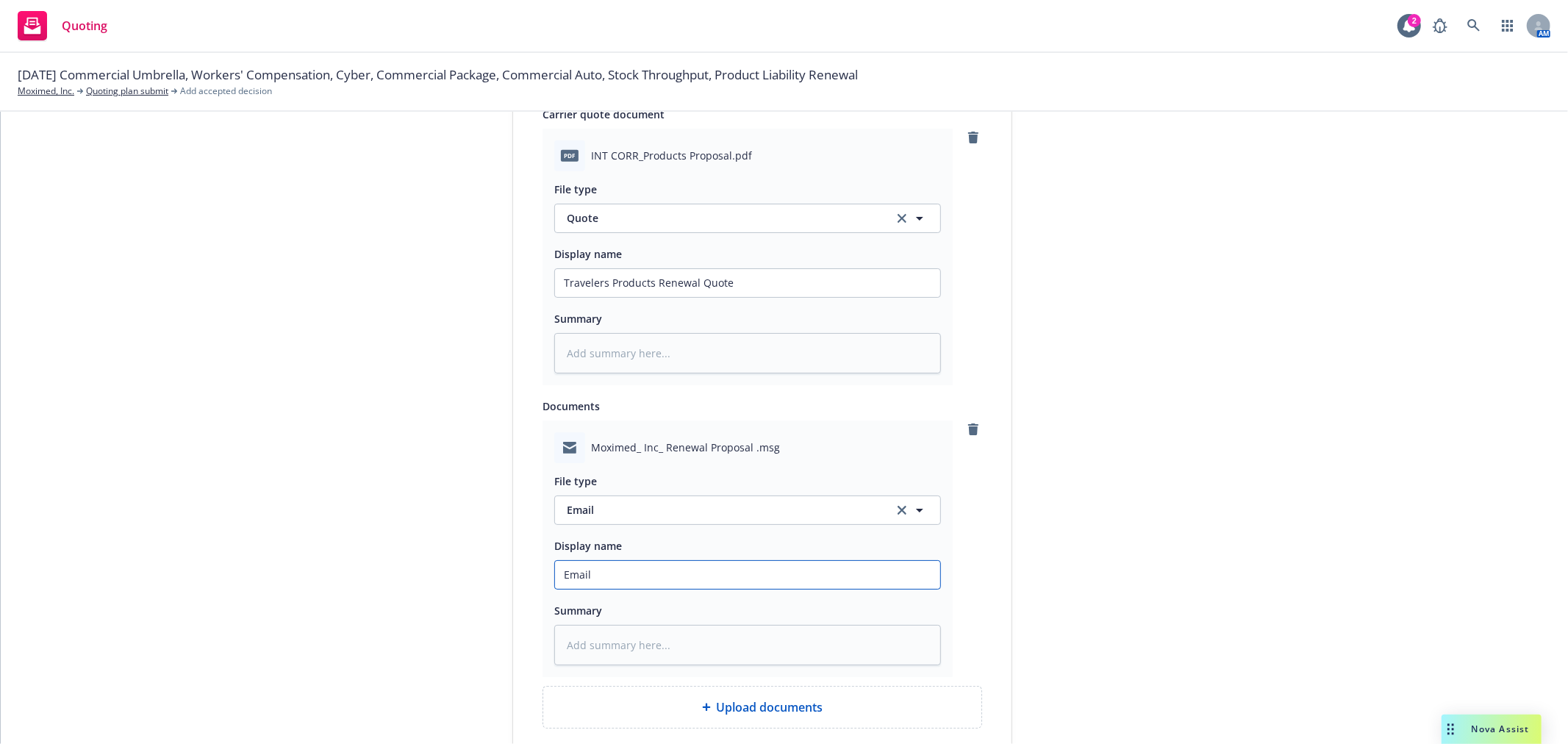
type input "Email"
type textarea "x"
type input "Email f"
type textarea "x"
type input "Email fr"
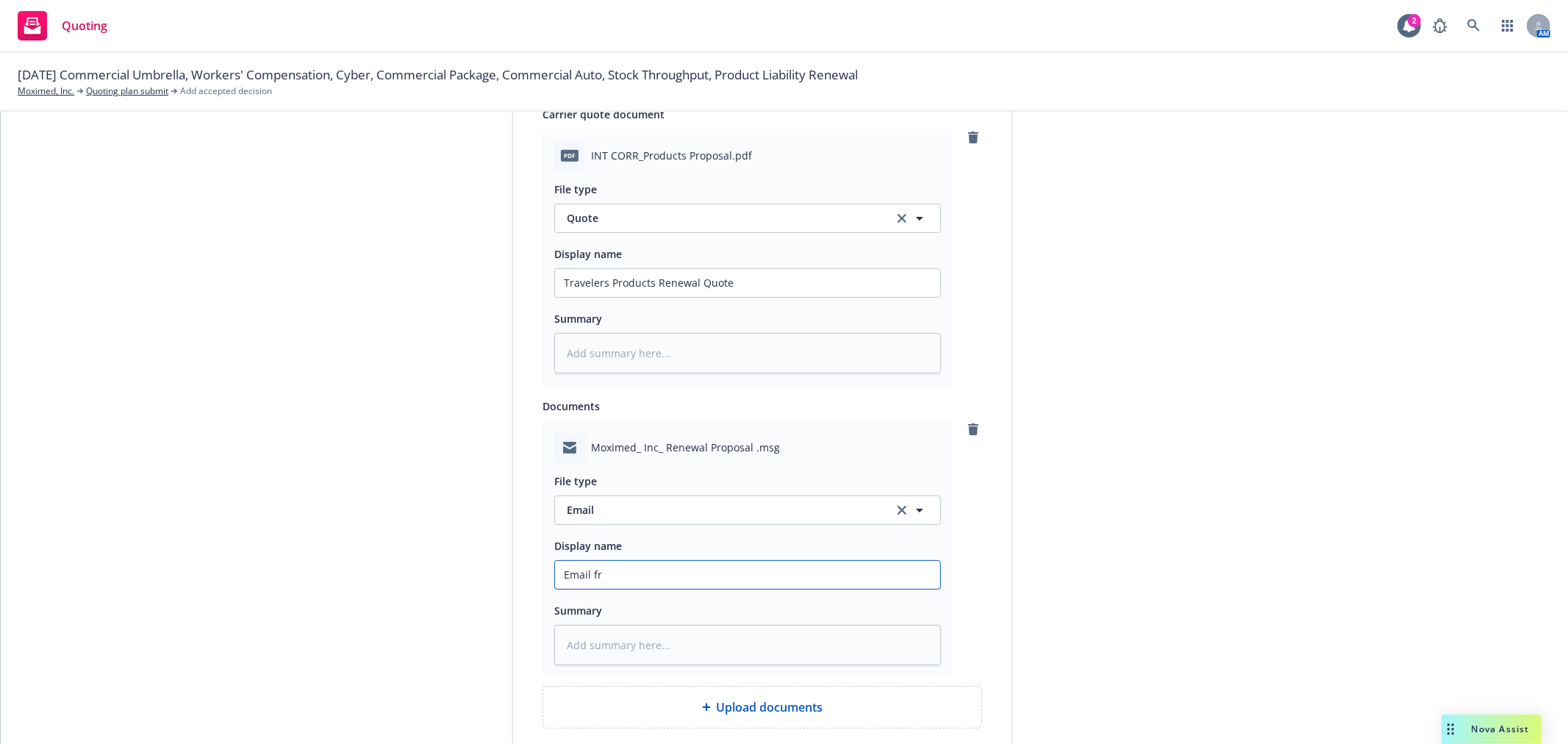
type textarea "x"
type input "Email fro"
type textarea "x"
type input "Email from"
type textarea "x"
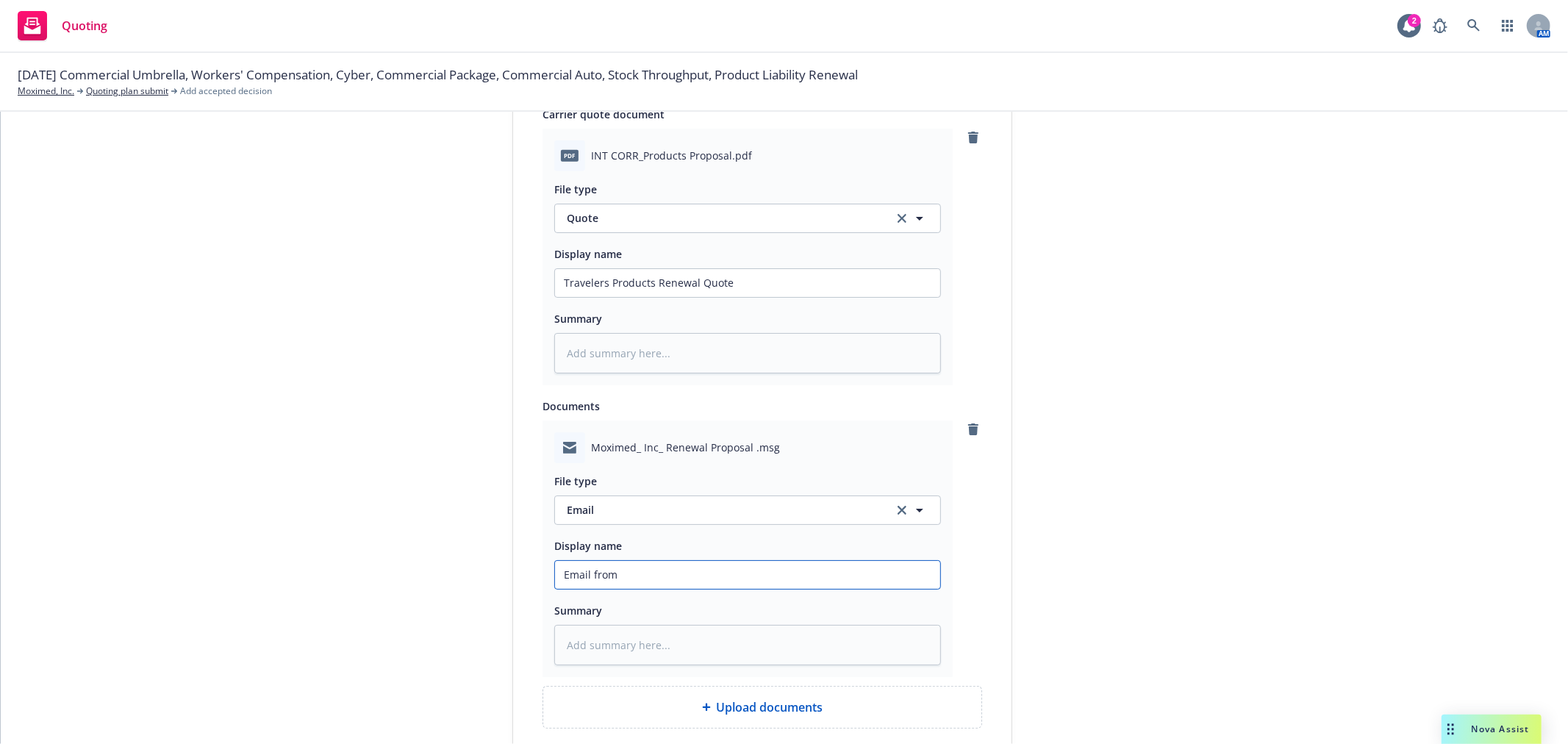
type input "Email from"
type textarea "x"
type input "Email from T"
type textarea "x"
type input "Email from Tr"
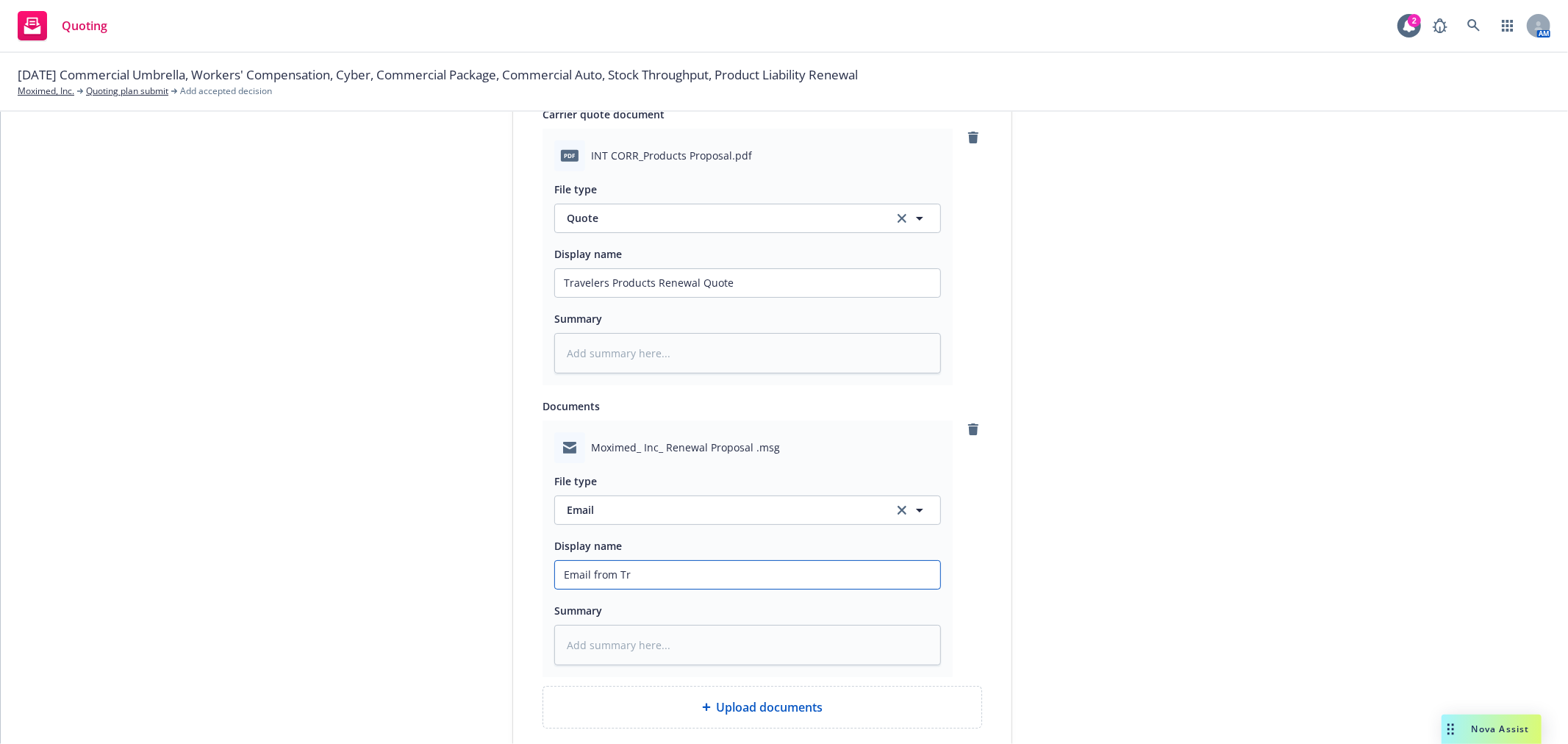
type textarea "x"
type input "Email from Tra"
type textarea "x"
type input "Email from Trav"
type textarea "x"
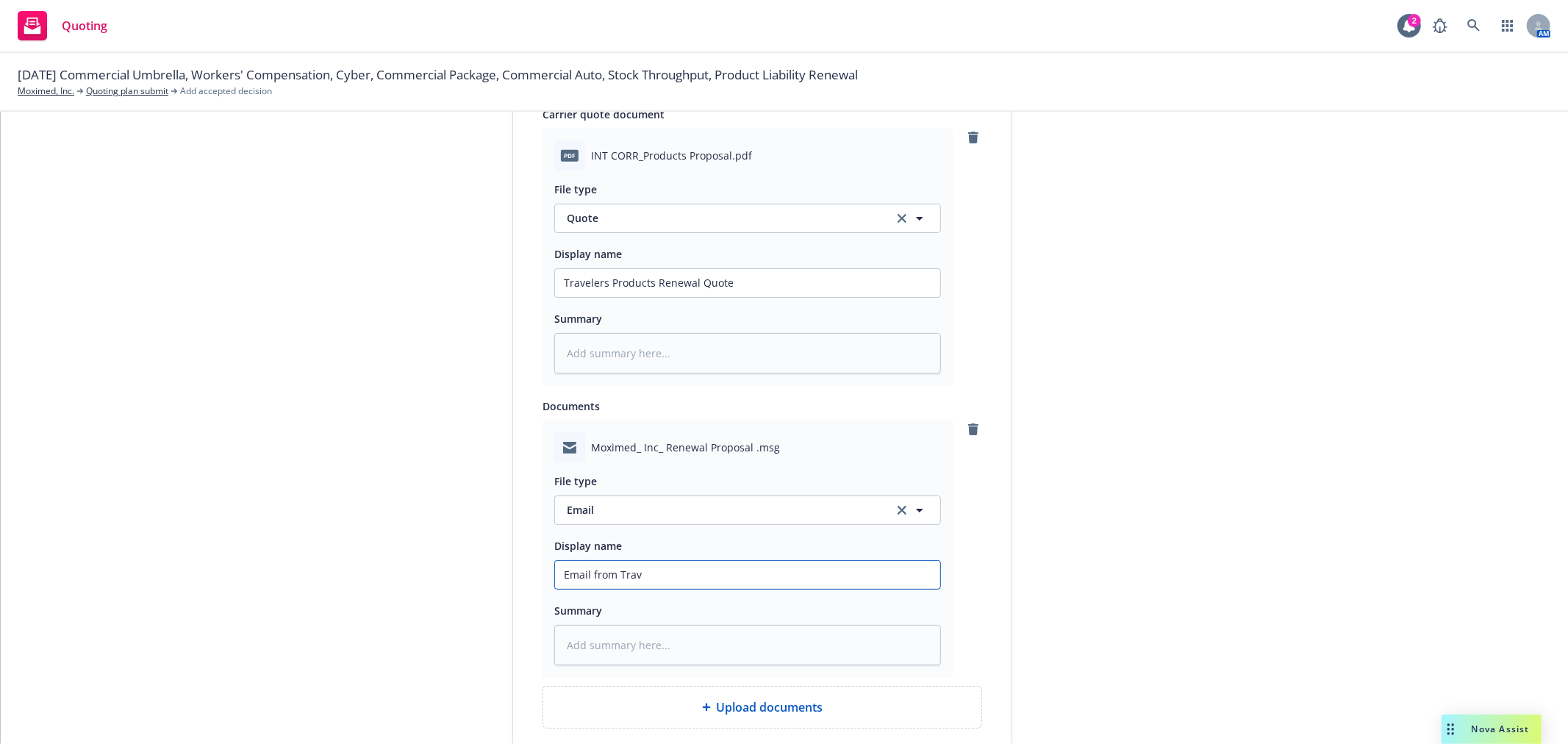
type input "Email from Trave"
type textarea "x"
type input "Email from Travel"
type textarea "x"
type input "Email from Travele"
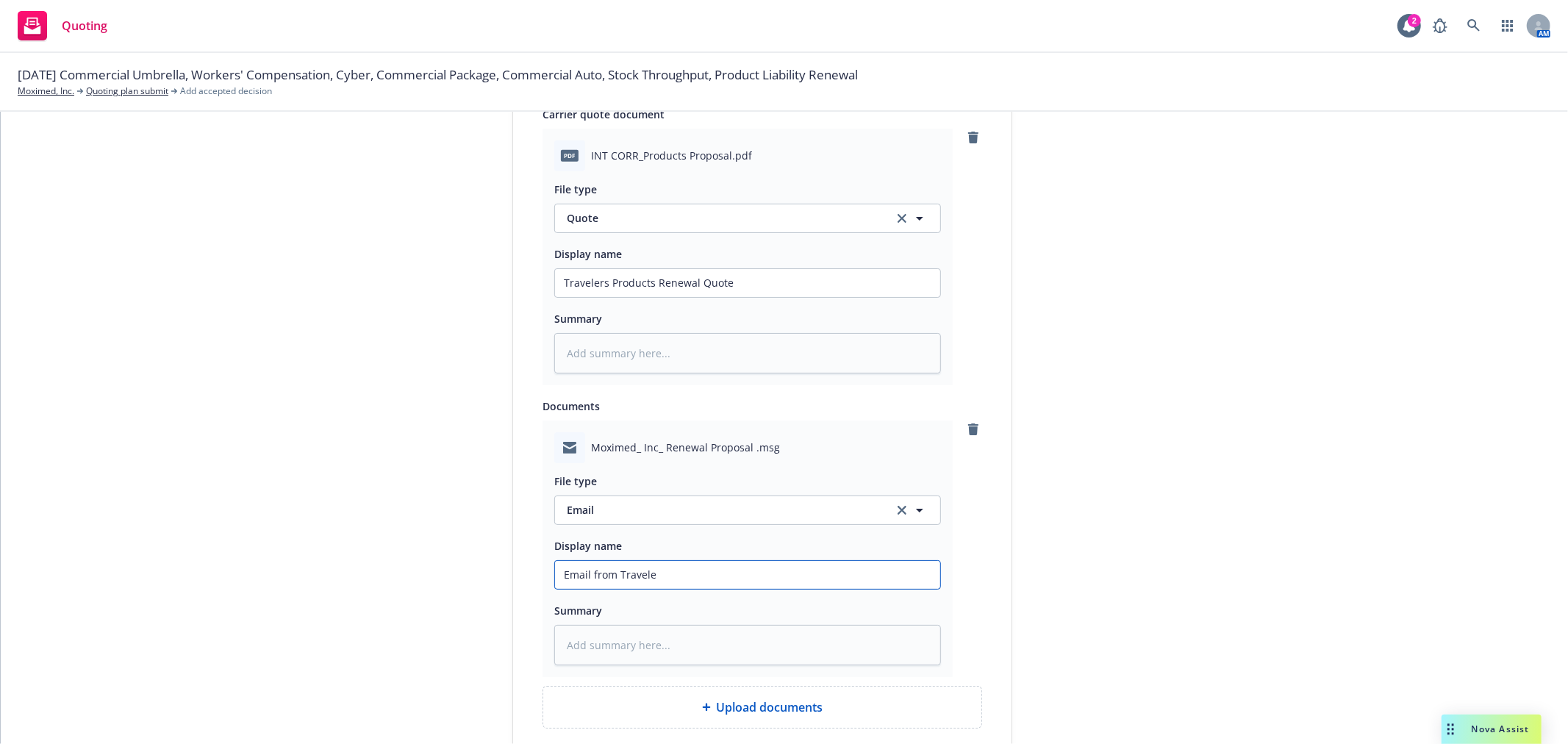
type textarea "x"
type input "Email from Traveler"
type textarea "x"
type input "Email from Travelers"
type textarea "x"
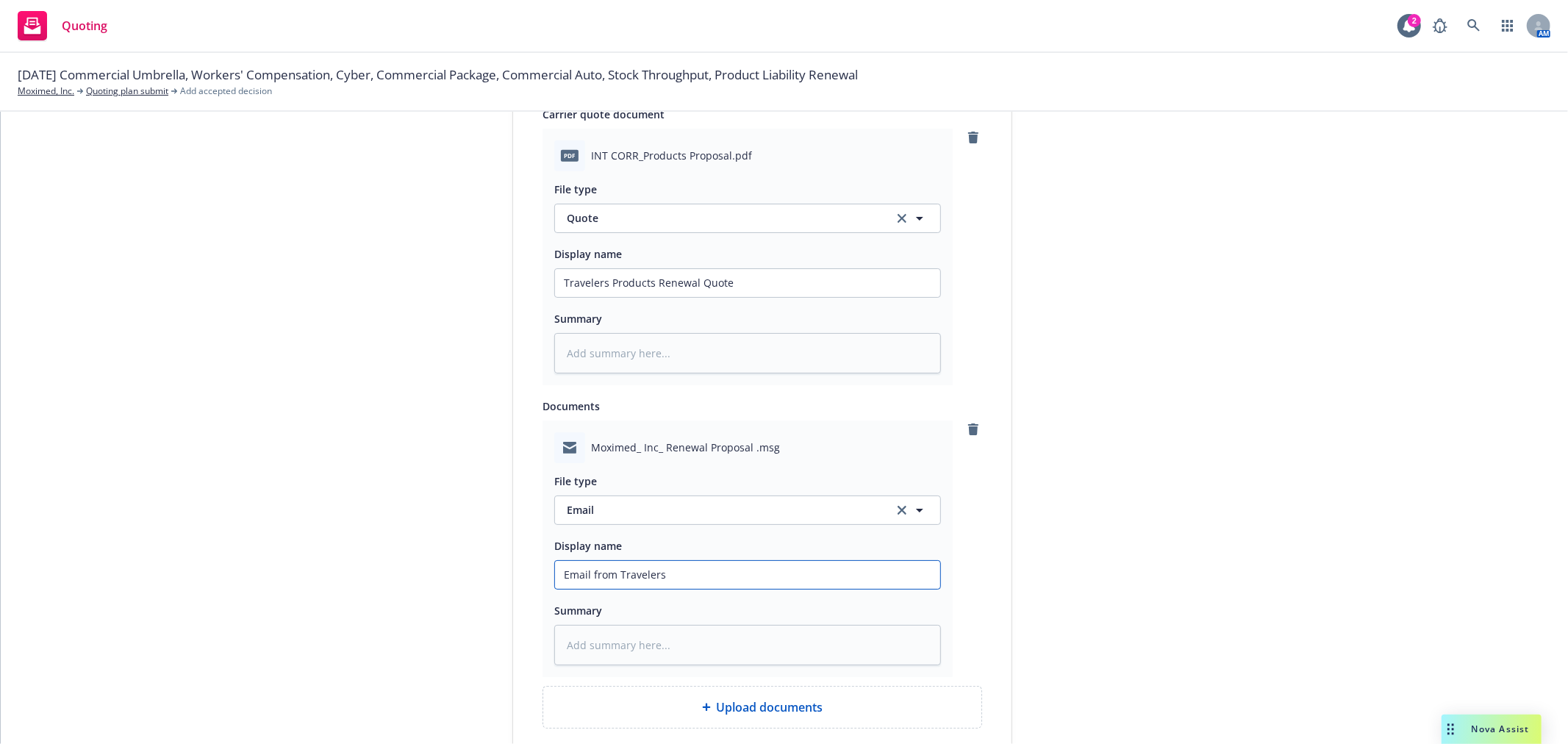
type input "Email from Travelers"
type textarea "x"
type input "Email from Travelers w"
type textarea "x"
type input "Email from Travelers wi"
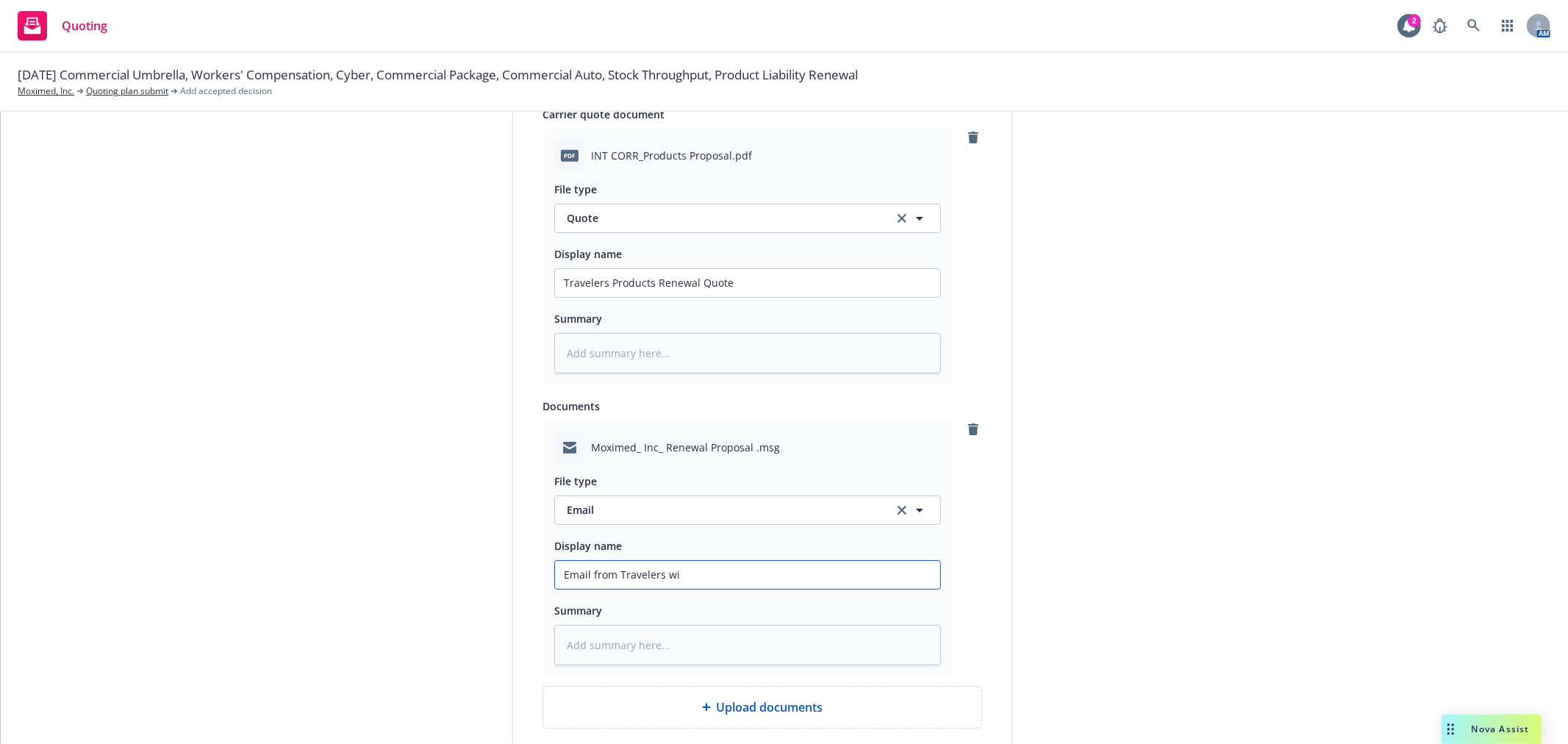
type textarea "x"
type input "Email from Travelers wit"
type textarea "x"
type input "Email from Travelers with"
type textarea "x"
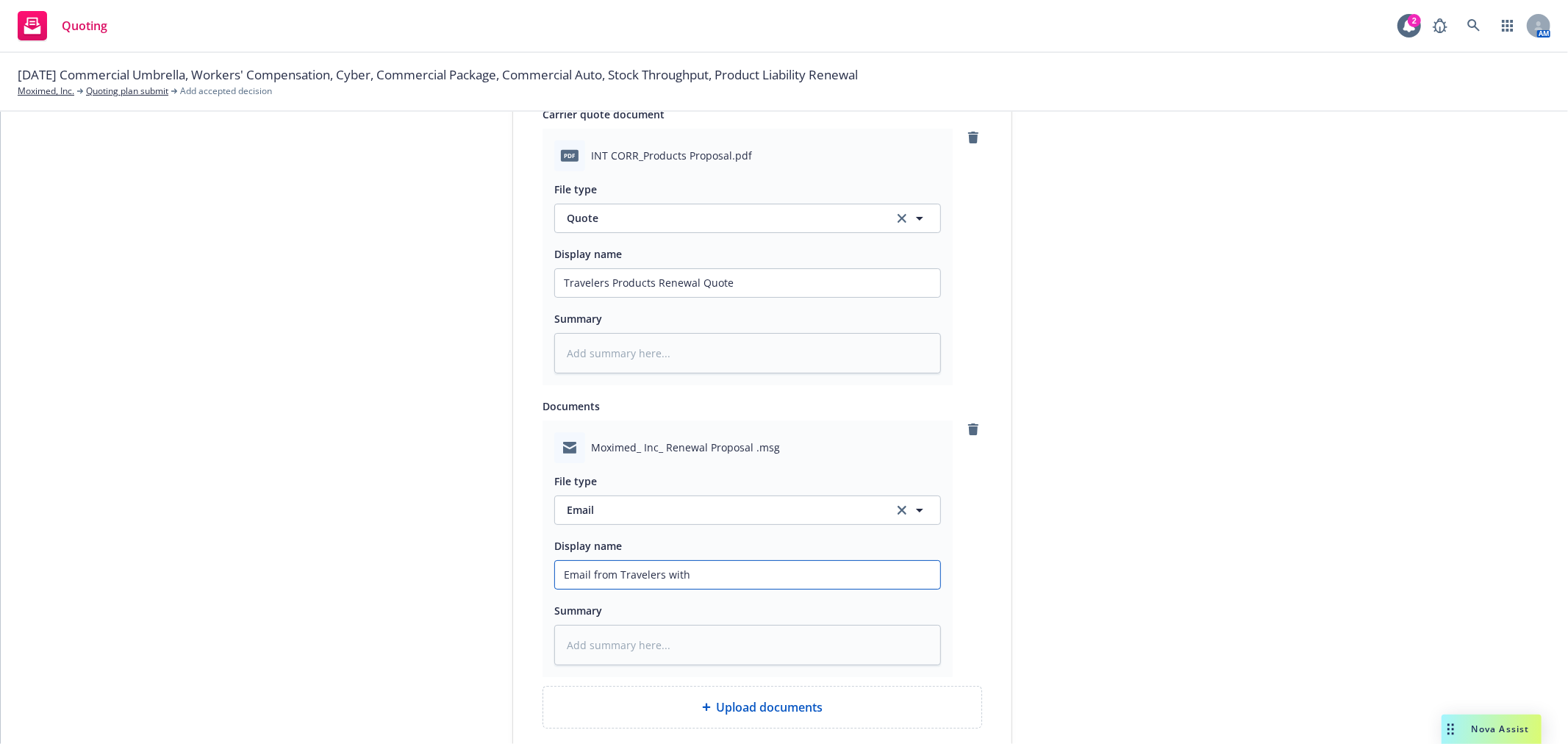
type input "Email from Travelers with"
type textarea "x"
type input "Email from Travelers with P"
type textarea "x"
type input "Email from Travelers with Pr"
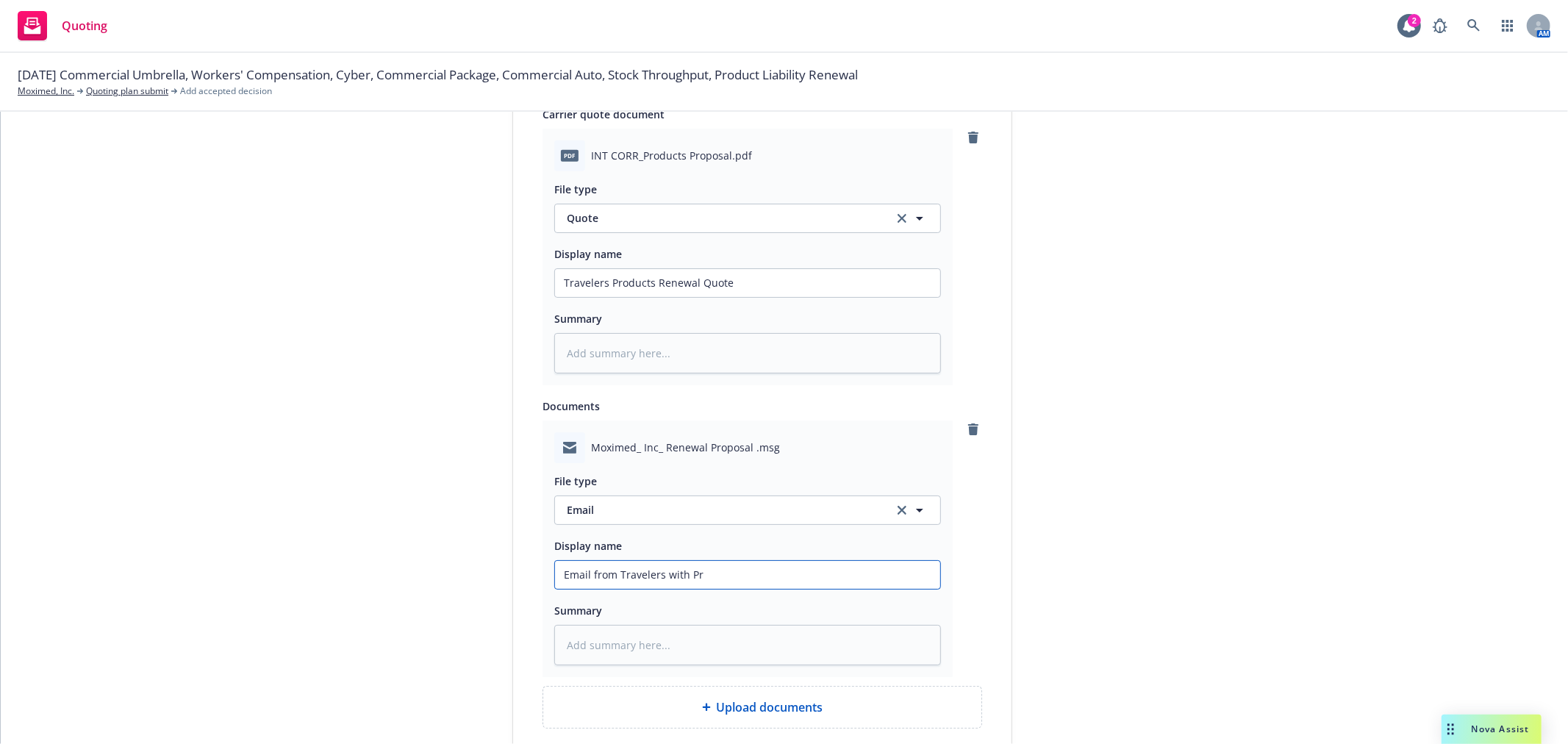
type textarea "x"
type input "Email from Travelers with Pro"
type textarea "x"
type input "Email from Travelers with Prod"
type textarea "x"
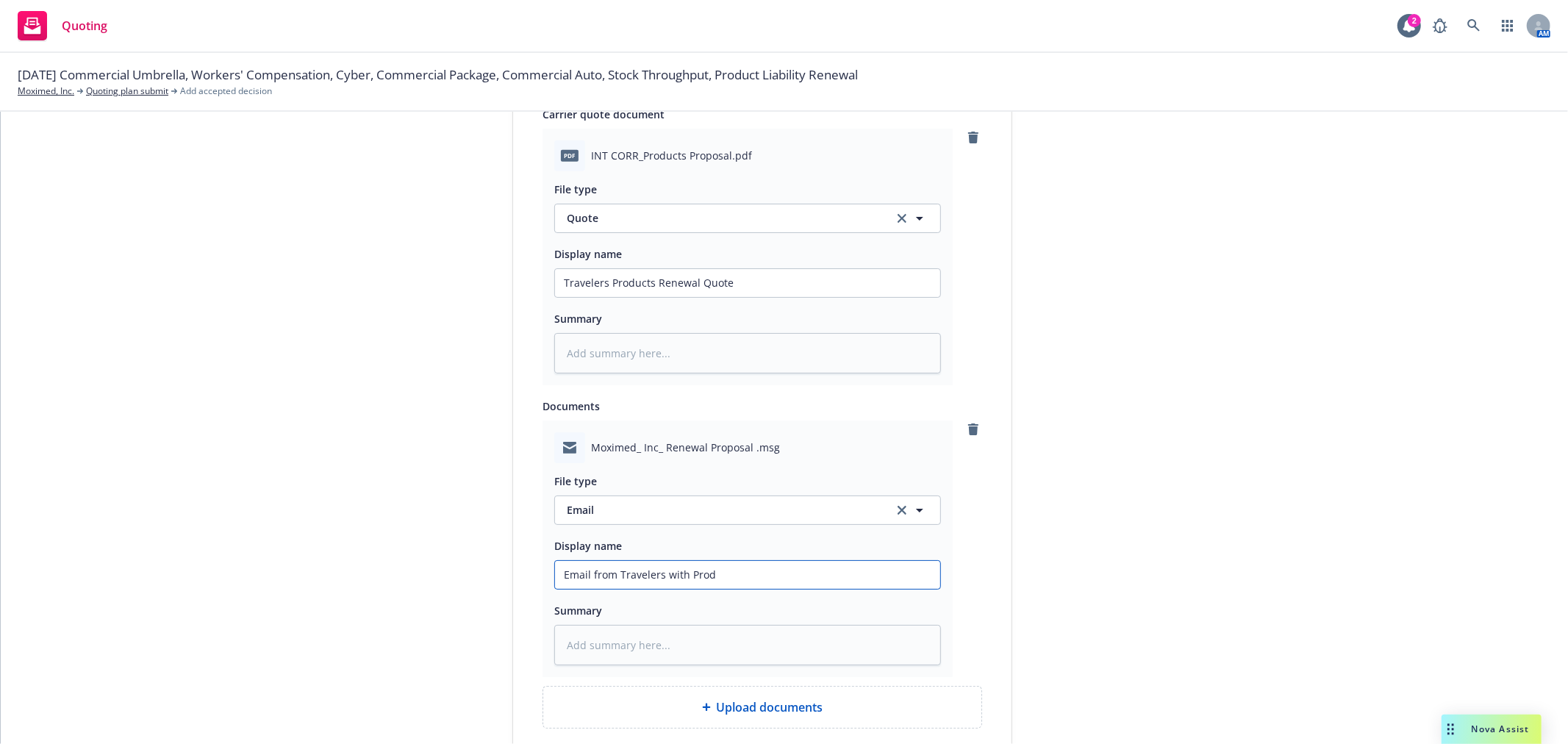
type input "Email from Travelers with Produ"
type textarea "x"
type input "Email from Travelers with Produc"
type textarea "x"
type input "Email from Travelers with Product"
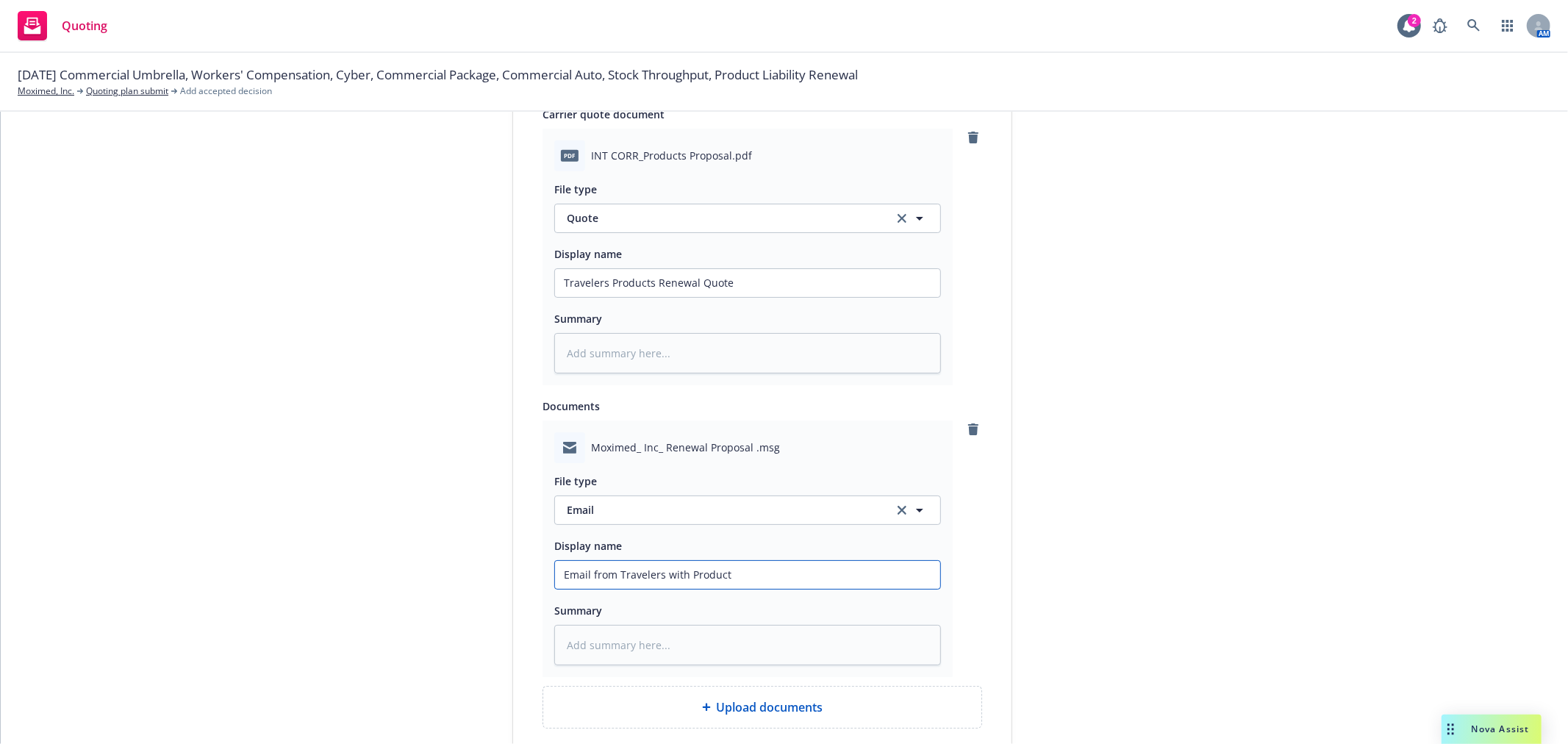
type textarea "x"
type input "Email from Travelers with Products"
type textarea "x"
type input "Email from Travelers with Products"
type textarea "x"
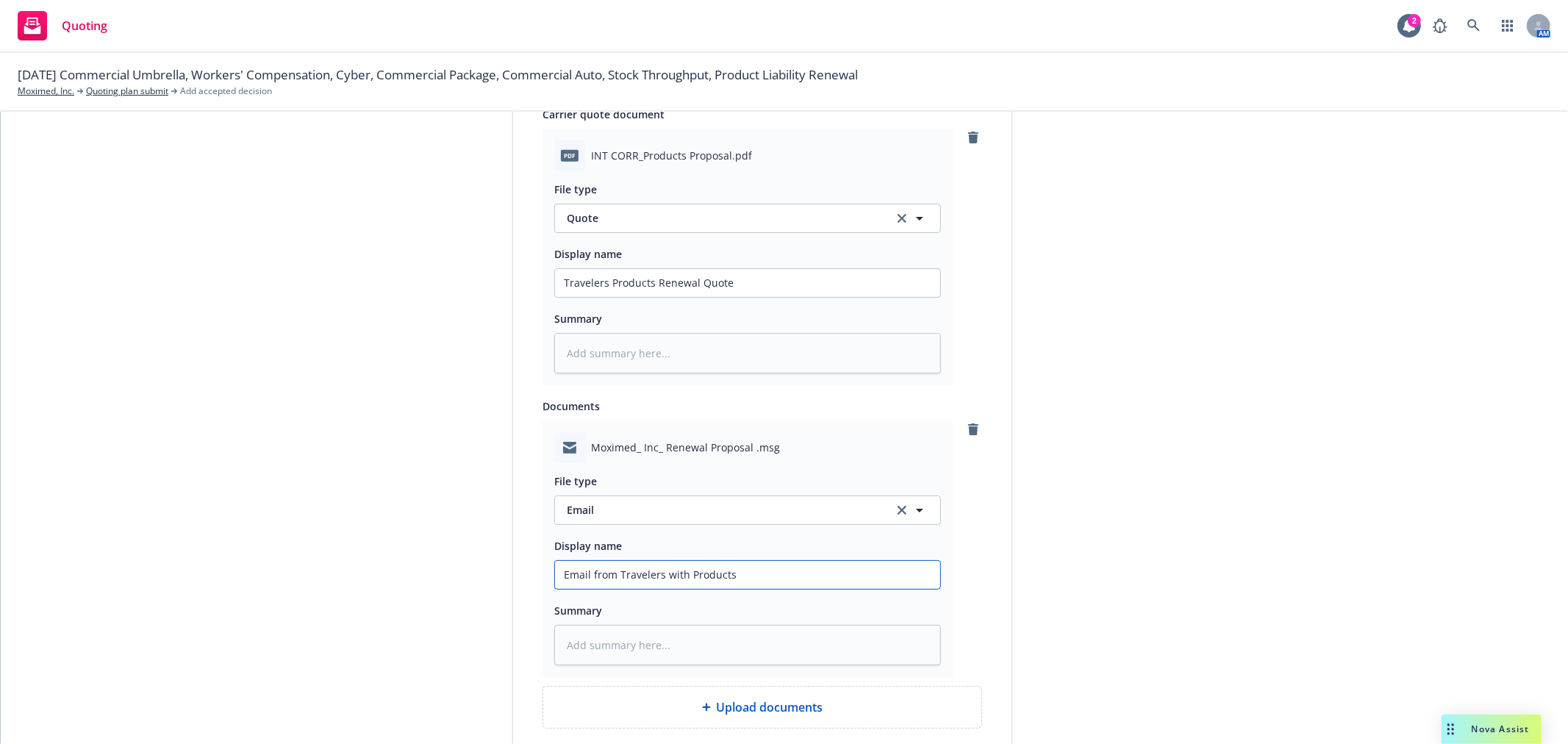
type input "Email from Travelers with Products Q"
type textarea "x"
type input "Email from Travelers with Products Qu"
type textarea "x"
type input "Email from Travelers with Products Quo"
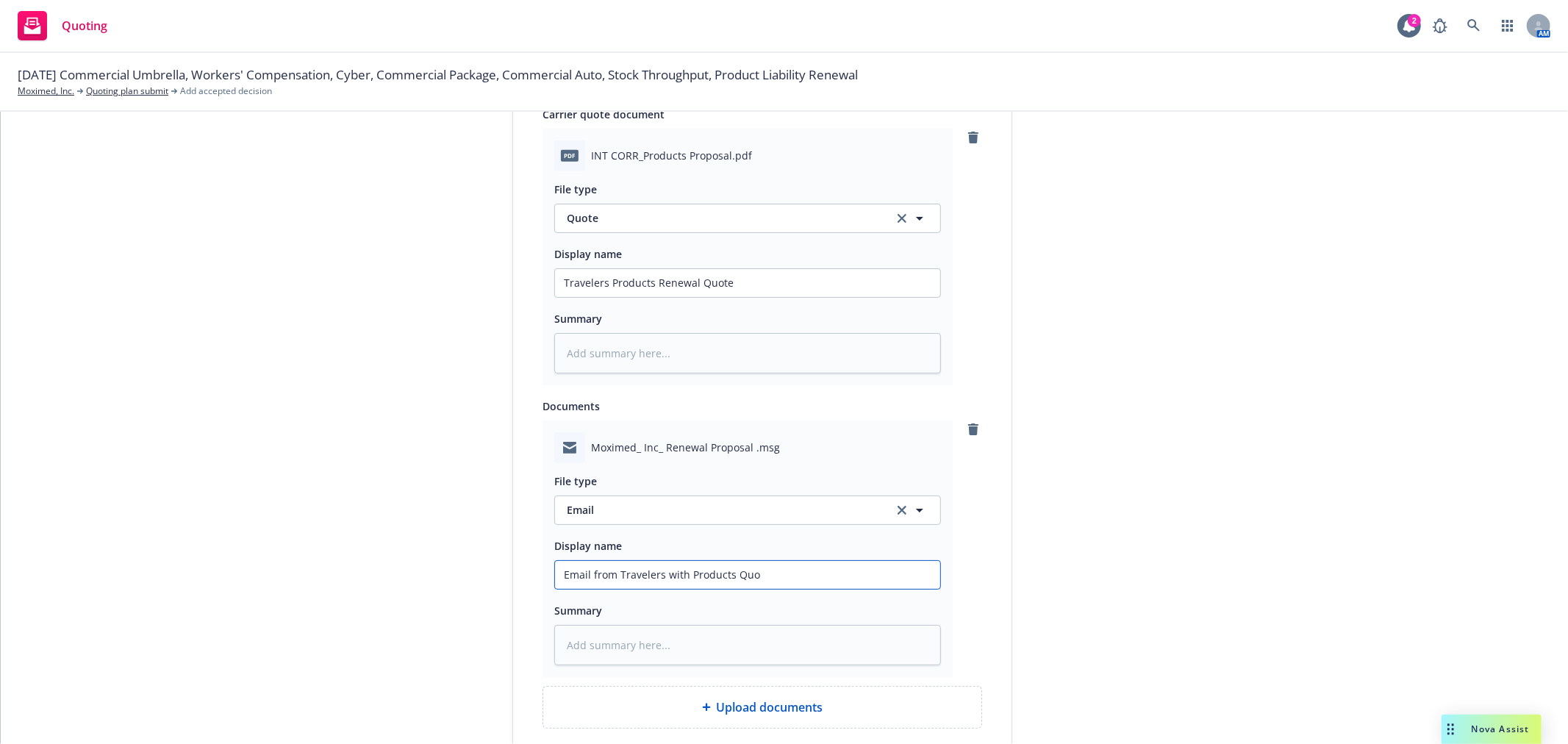
type textarea "x"
type input "Email from Travelers with Products Quot"
type textarea "x"
type input "Email from Travelers with Products Quote"
type textarea "x"
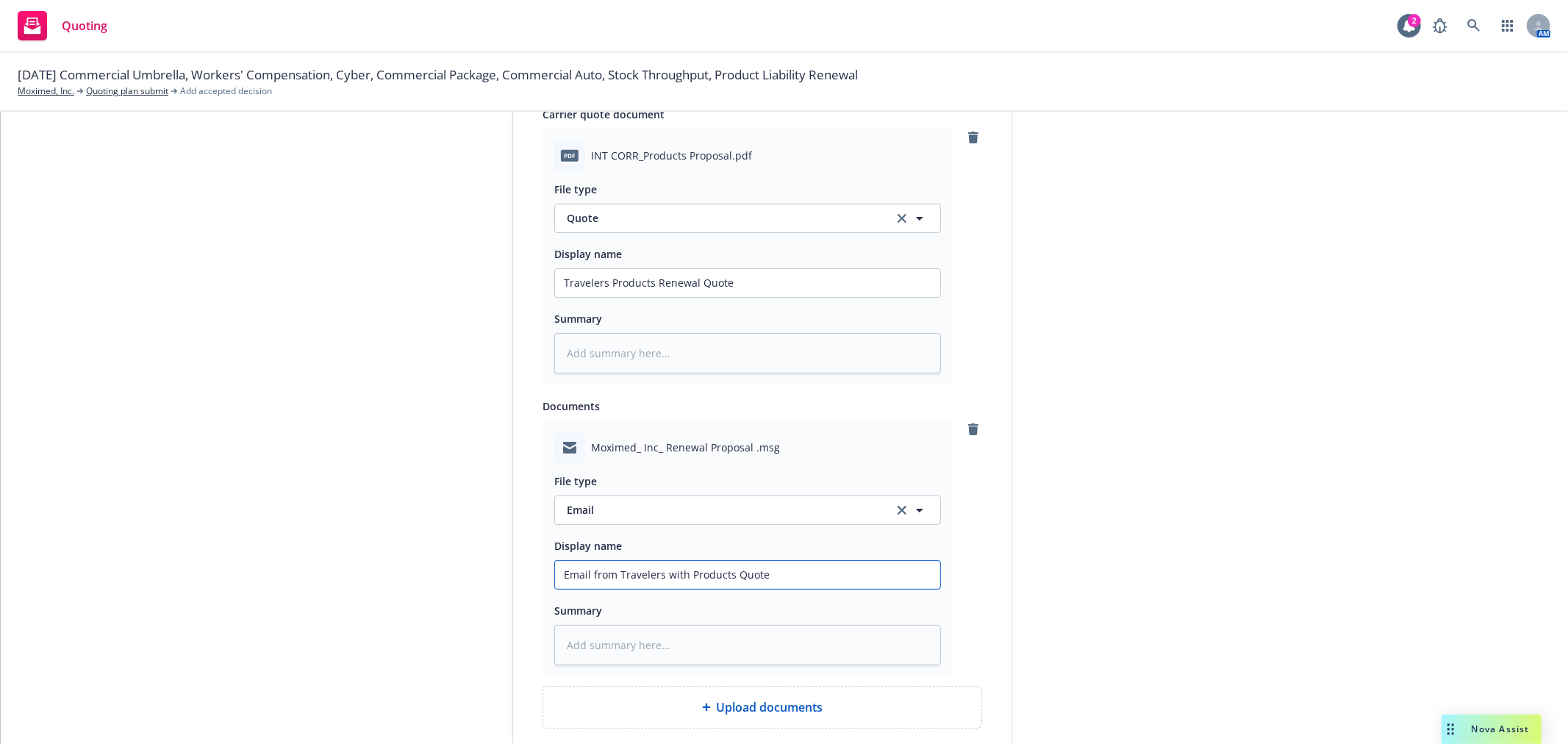
type input "Email from Travelers with Products Quote"
type textarea "x"
type input "Email from Travelers with Products Quote A"
type textarea "x"
type input "Email from Travelers with Products Quote At"
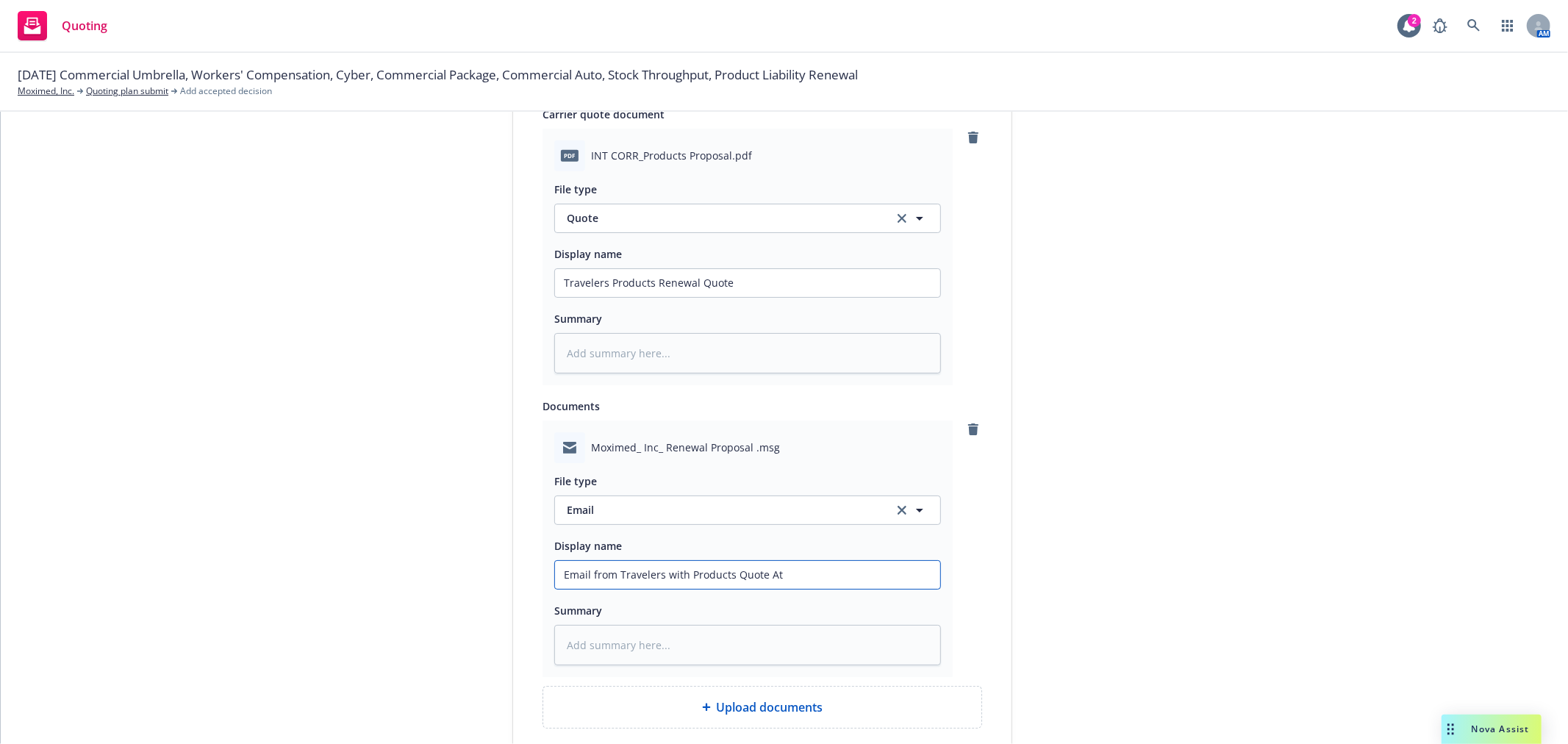
type textarea "x"
type input "Email from Travelers with Products Quote Att"
type textarea "x"
type input "Email from Travelers with Products Quote Atta"
type textarea "x"
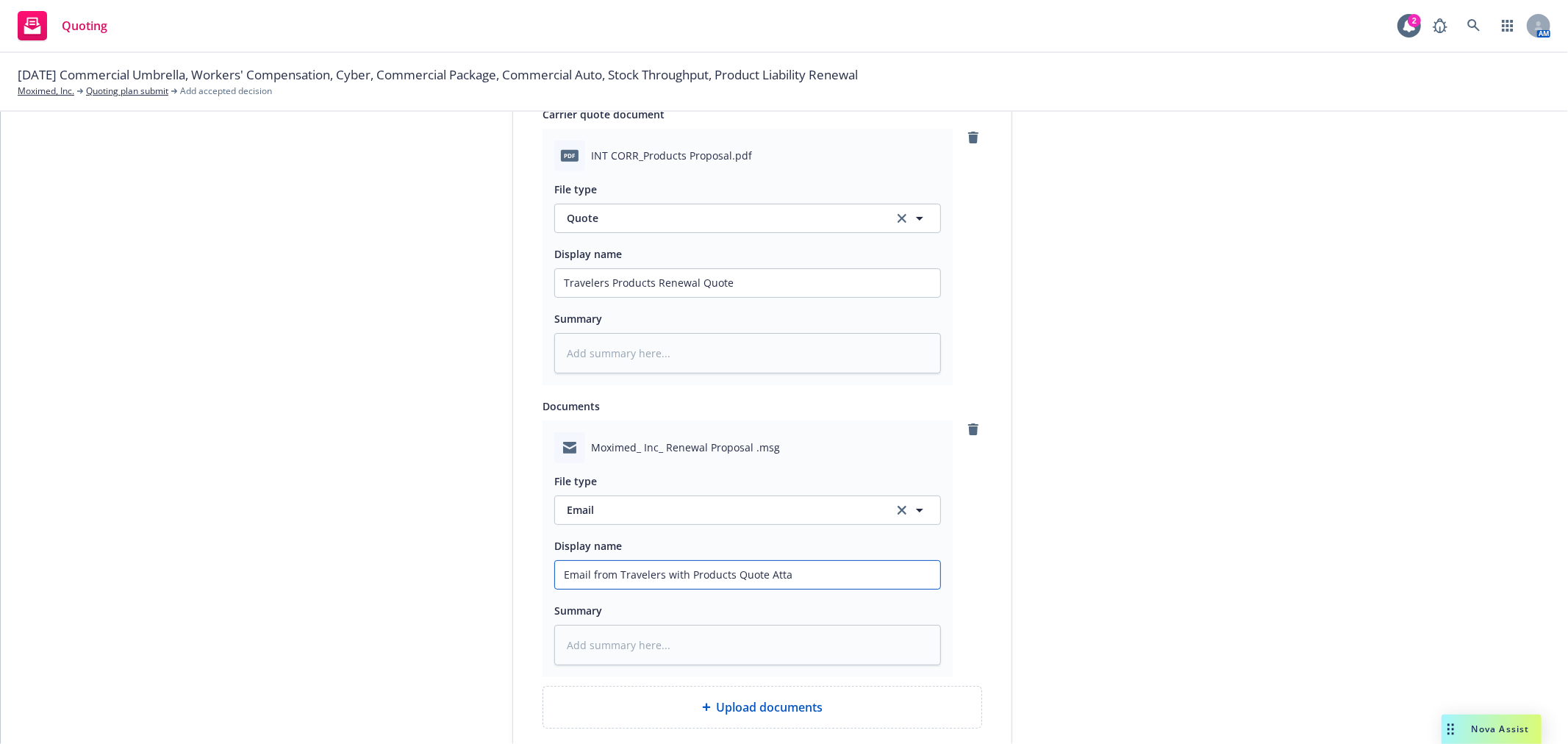
type input "Email from Travelers with Products Quote Attac"
type textarea "x"
type input "Email from Travelers with Products Quote Attach"
type textarea "x"
type input "Email from Travelers with Products Quote Attache"
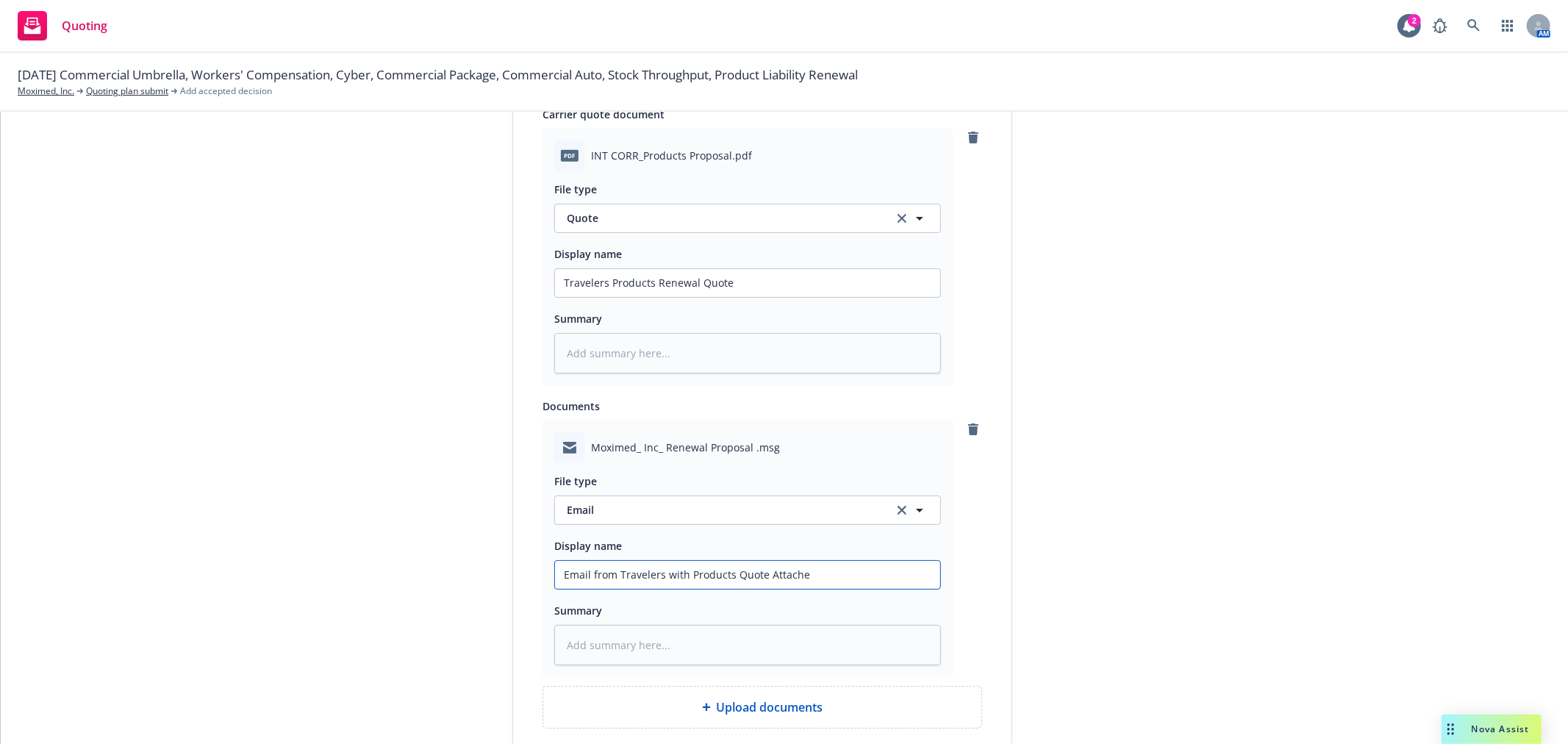
type textarea "x"
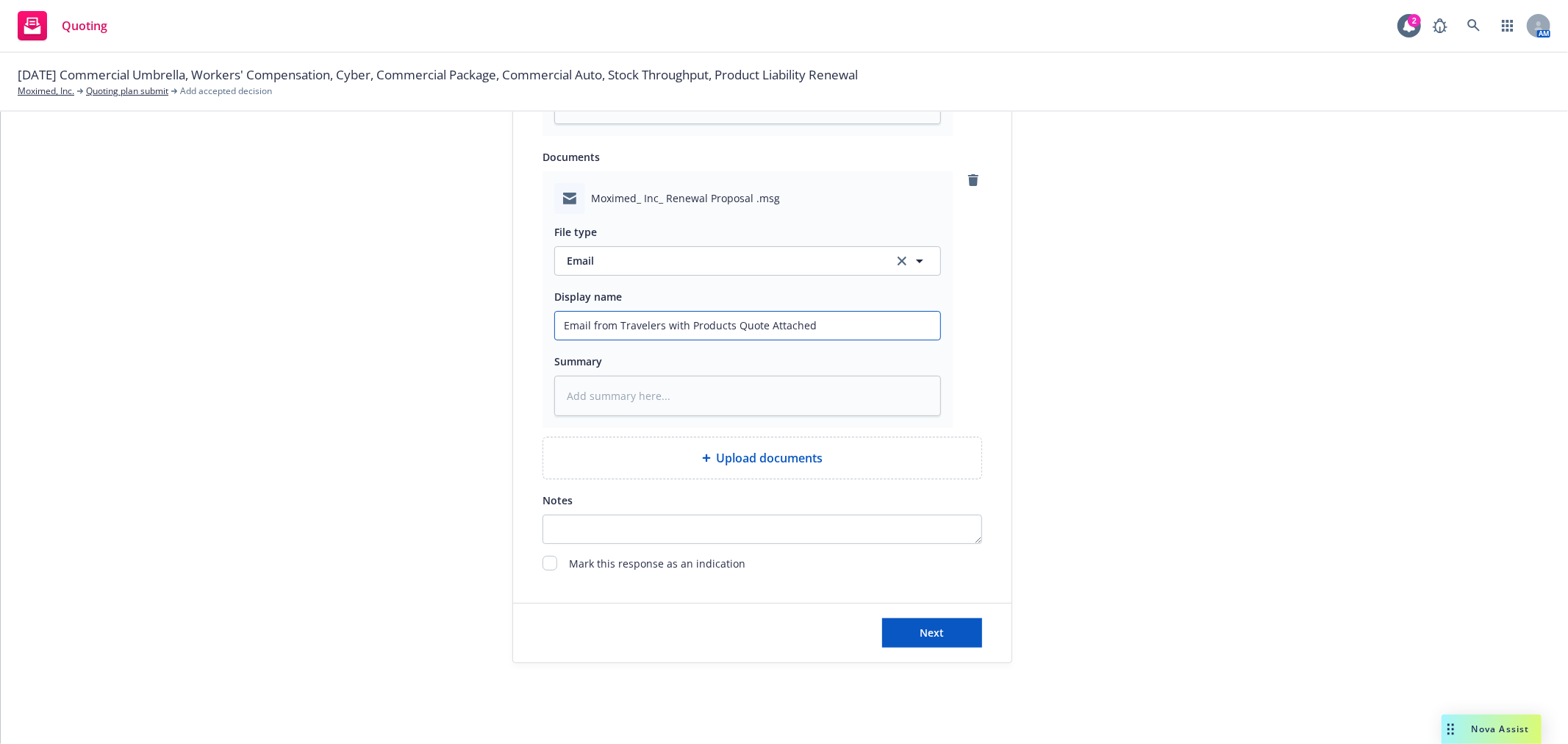
scroll to position [990, 0]
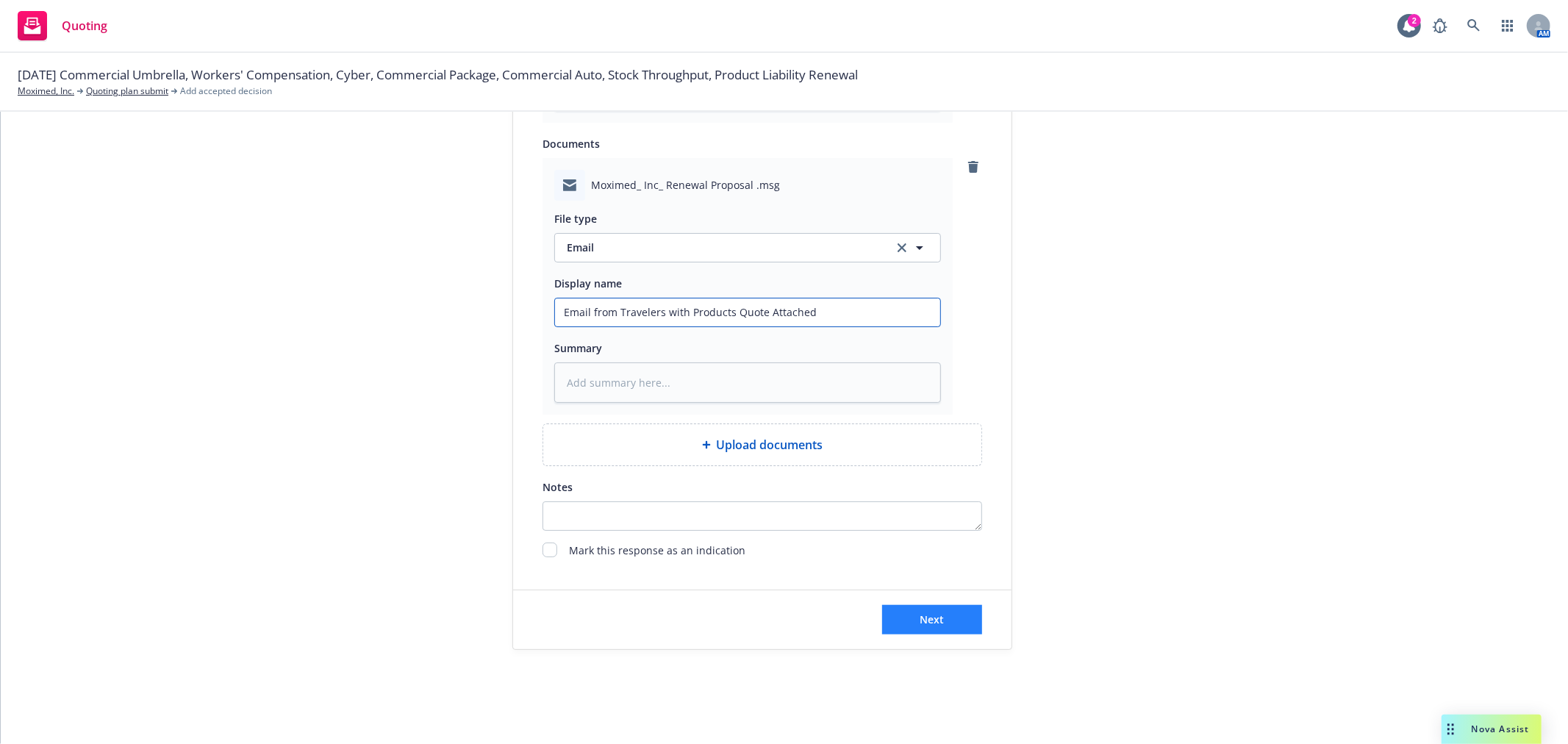
type input "Email from Travelers with Products Quote Attached"
click at [967, 620] on button "Next" at bounding box center [932, 620] width 100 height 29
type textarea "x"
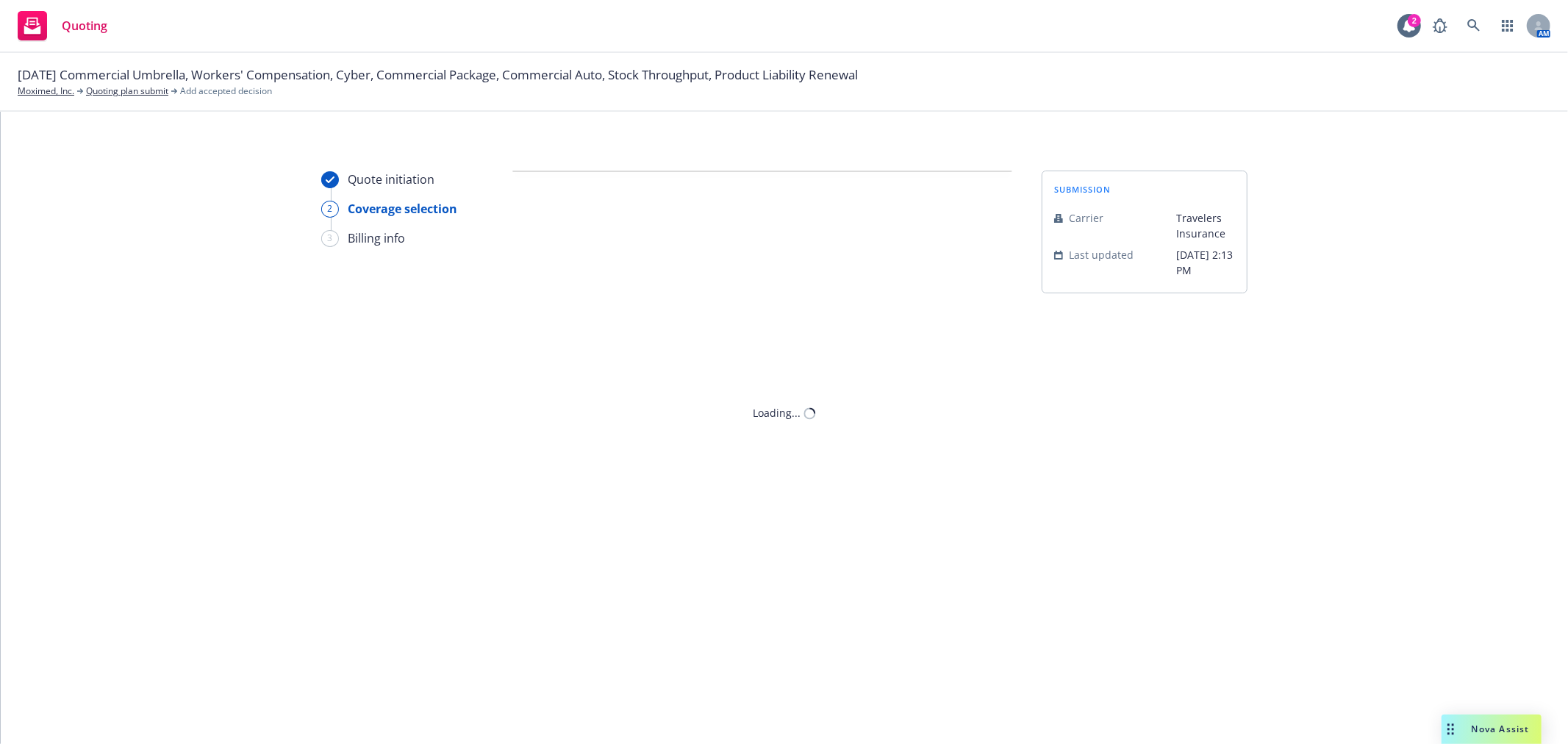
scroll to position [0, 0]
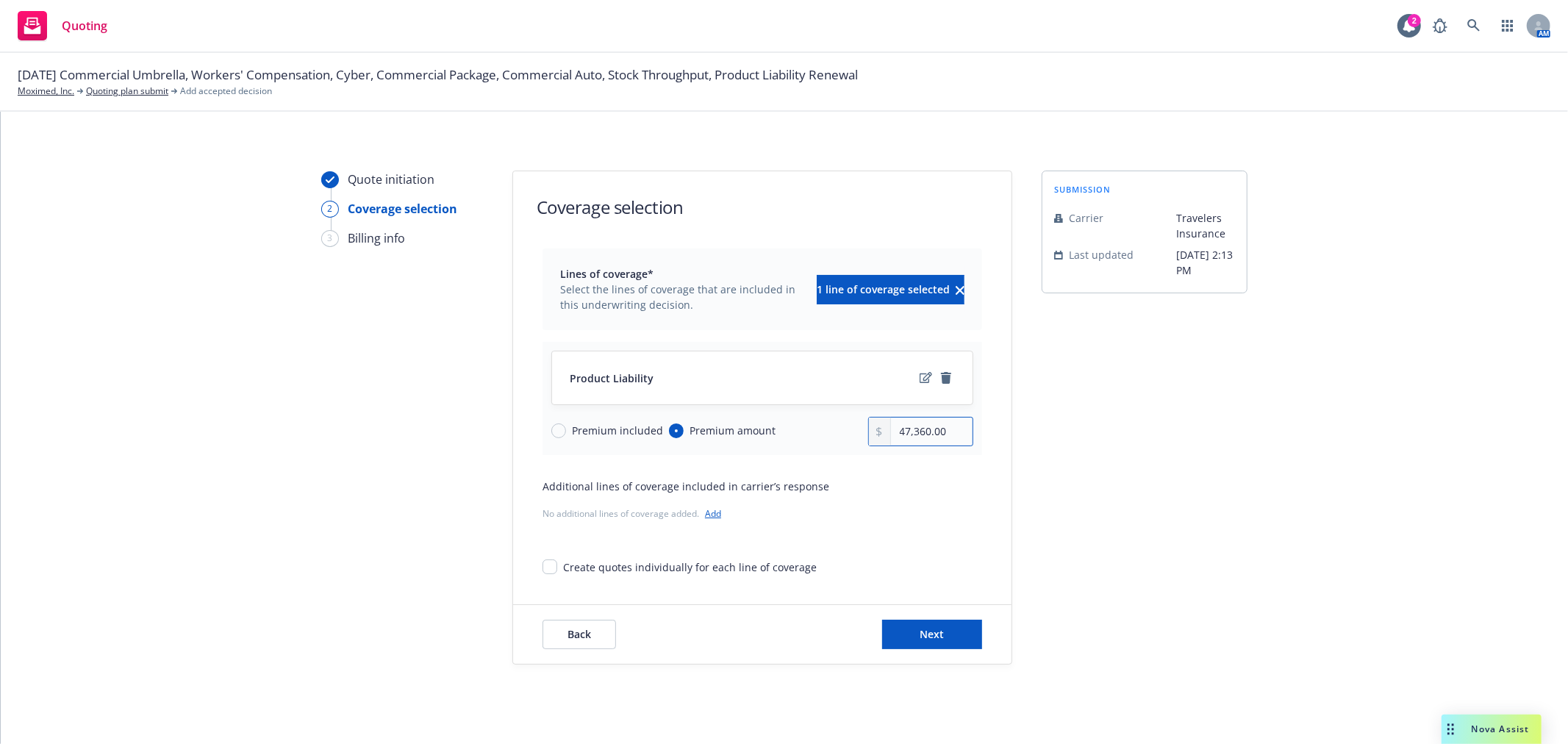
drag, startPoint x: 945, startPoint y: 429, endPoint x: 819, endPoint y: 429, distance: 126.0
click at [819, 429] on div "Premium included Premium amount 47,360.00" at bounding box center [762, 431] width 422 height 29
click at [956, 430] on input "47,360.00" at bounding box center [932, 431] width 82 height 28
drag, startPoint x: 961, startPoint y: 434, endPoint x: 808, endPoint y: 427, distance: 153.2
click at [808, 427] on div "Premium included Premium amount 47,360.00" at bounding box center [762, 431] width 422 height 29
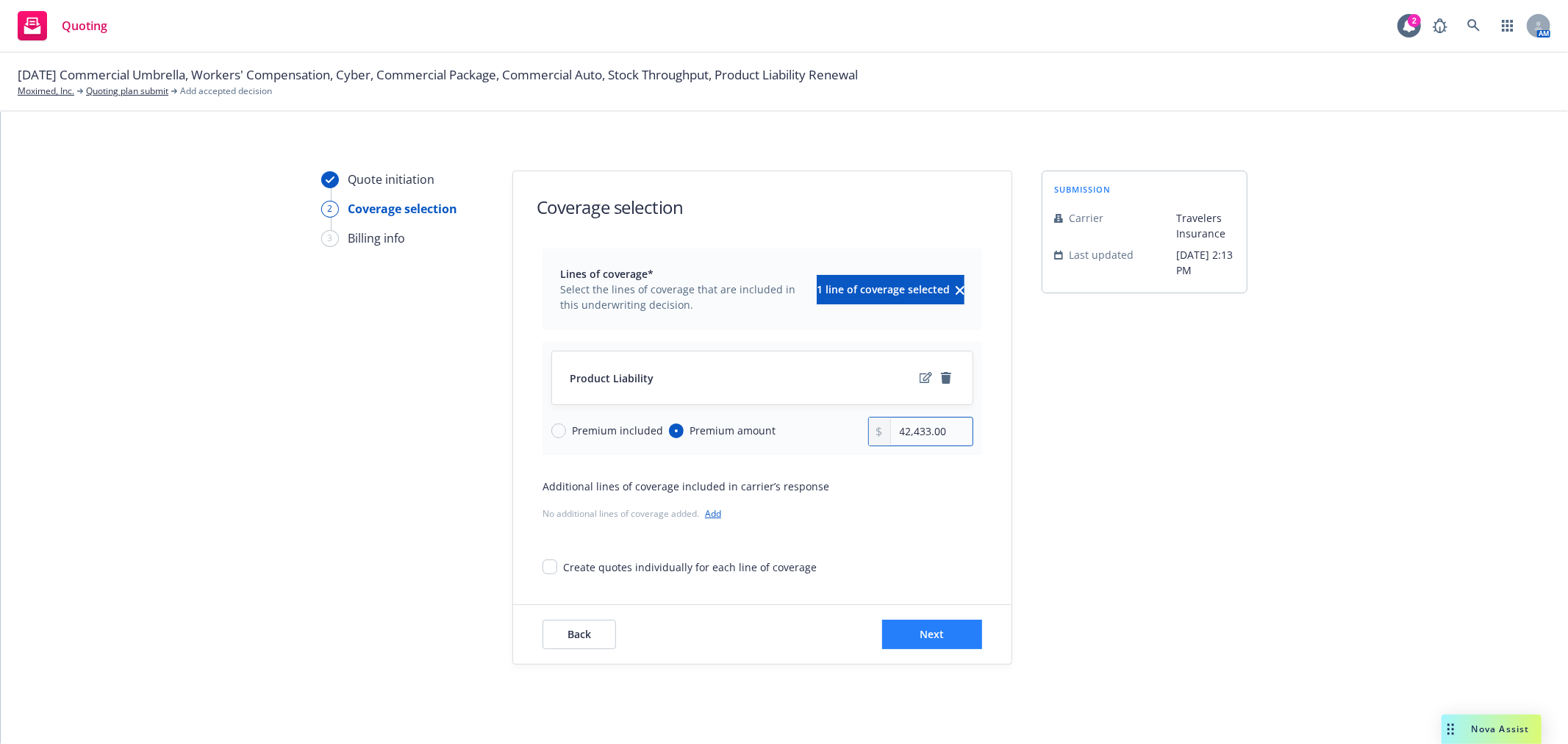
type input "42,433.00"
click at [921, 642] on button "Next" at bounding box center [932, 635] width 100 height 29
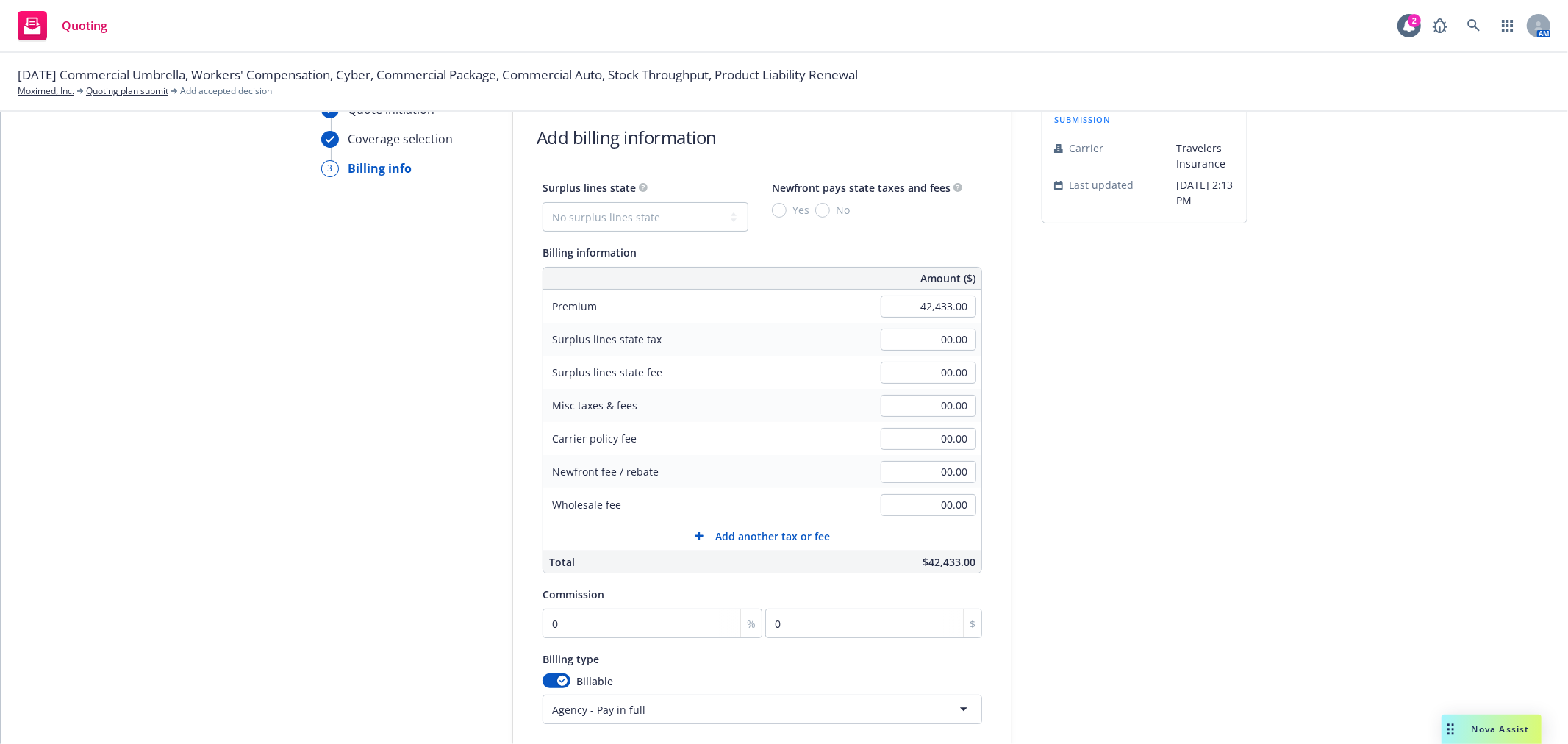
scroll to position [163, 0]
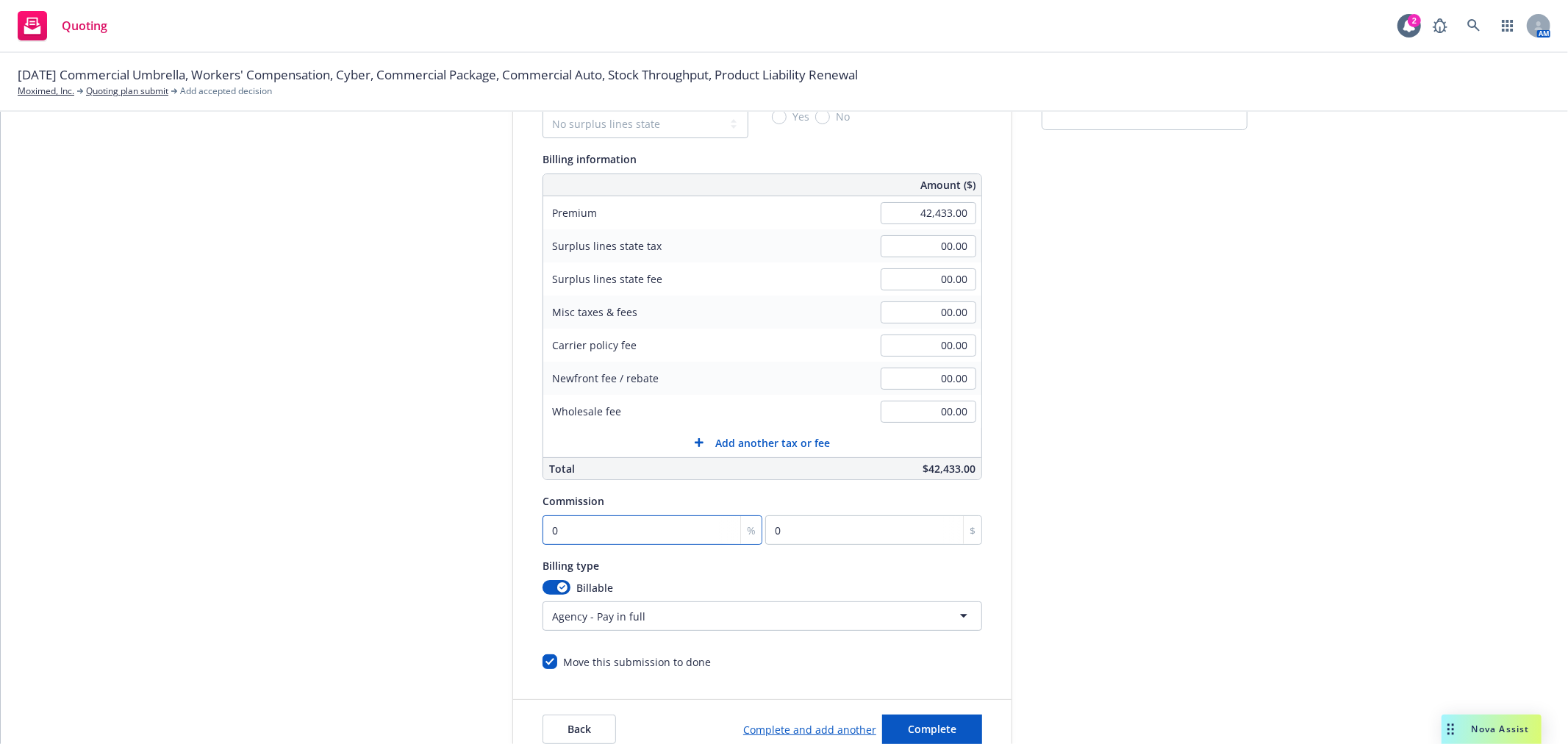
click at [607, 537] on input "0" at bounding box center [652, 530] width 220 height 29
type input "1"
type input "424.33"
type input "15"
type input "6364.95"
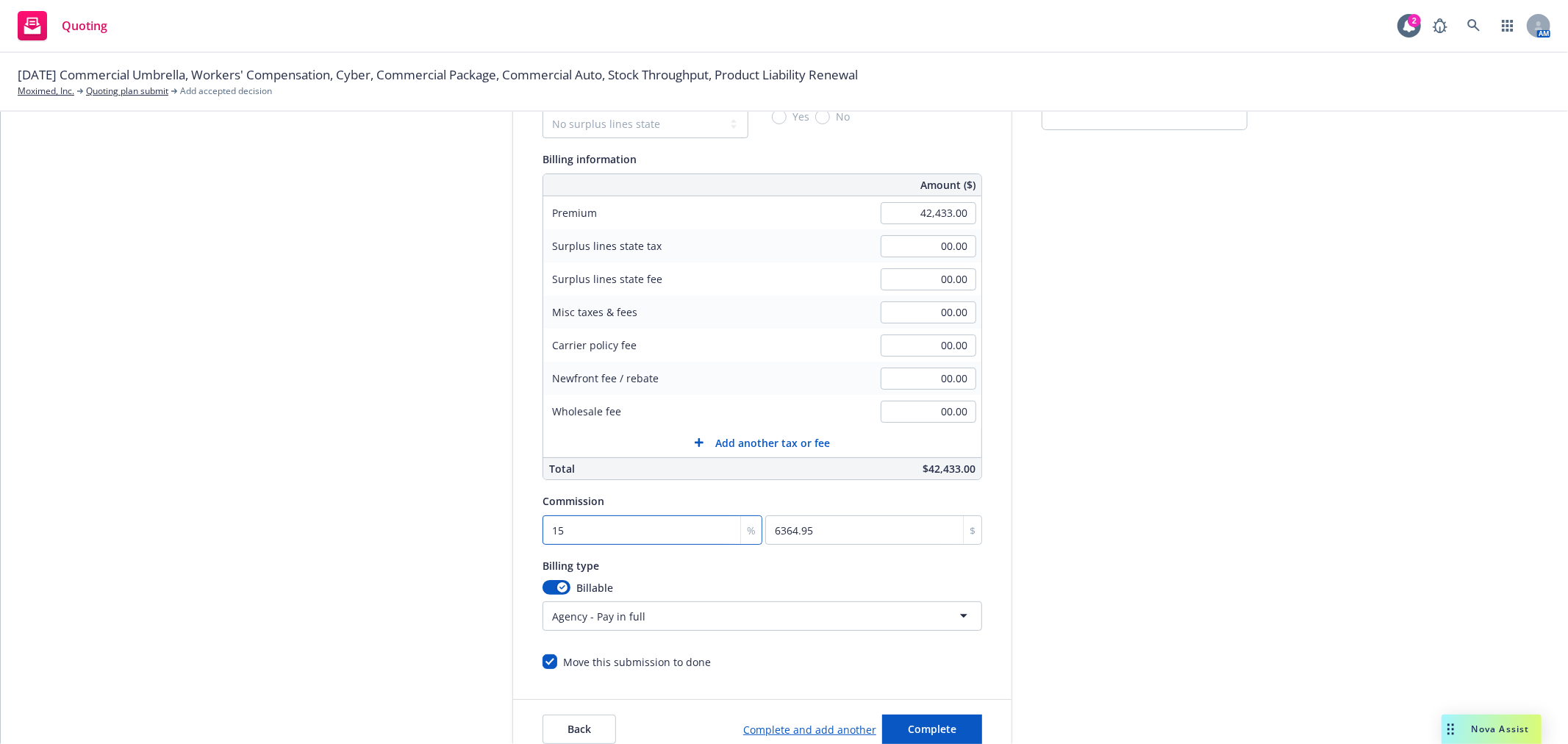
type input "15"
click at [1182, 476] on div "submission Carrier Travelers Insurance Last updated 9/15, 2:13 PM" at bounding box center [1145, 383] width 206 height 752
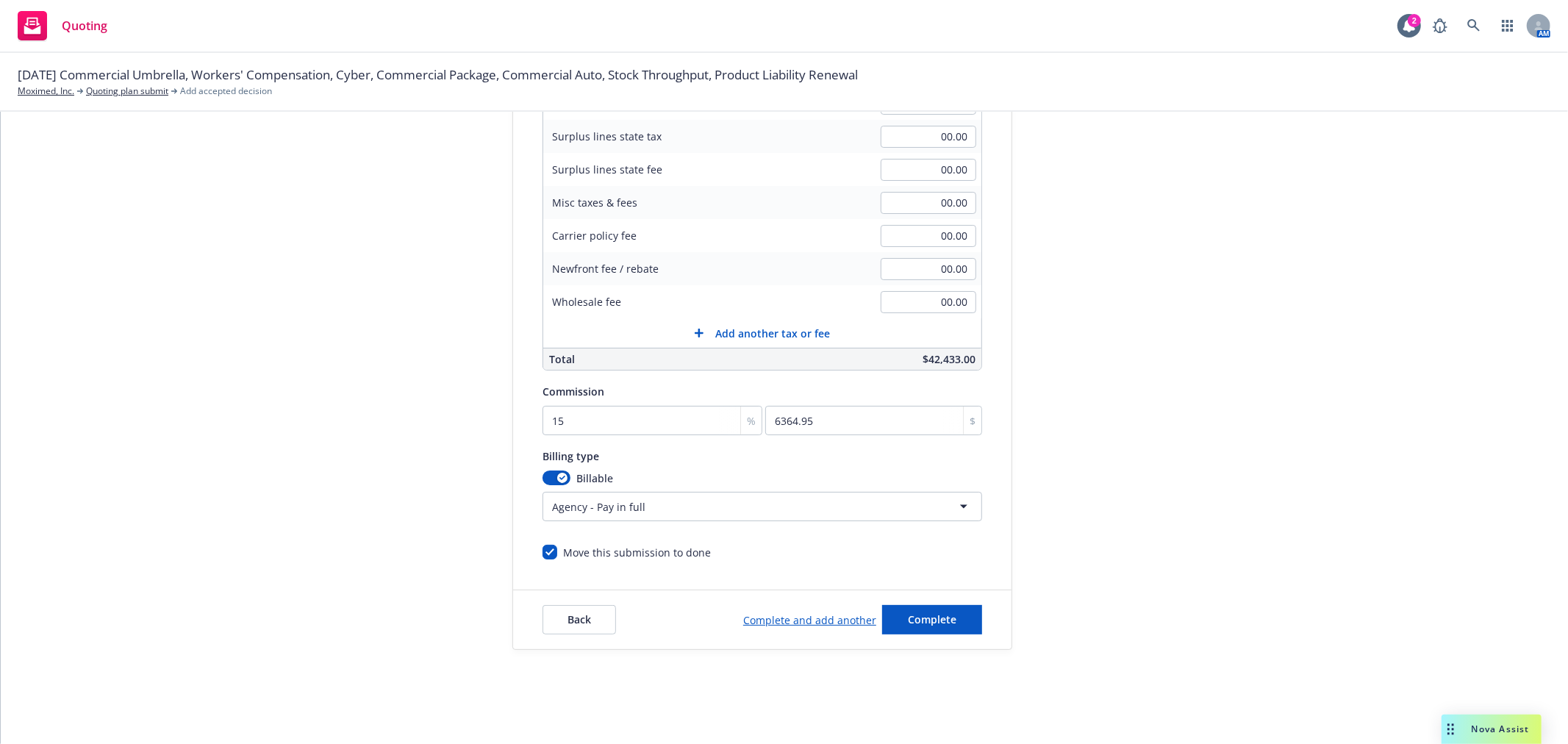
scroll to position [273, 0]
click at [944, 607] on button "Complete" at bounding box center [932, 620] width 100 height 29
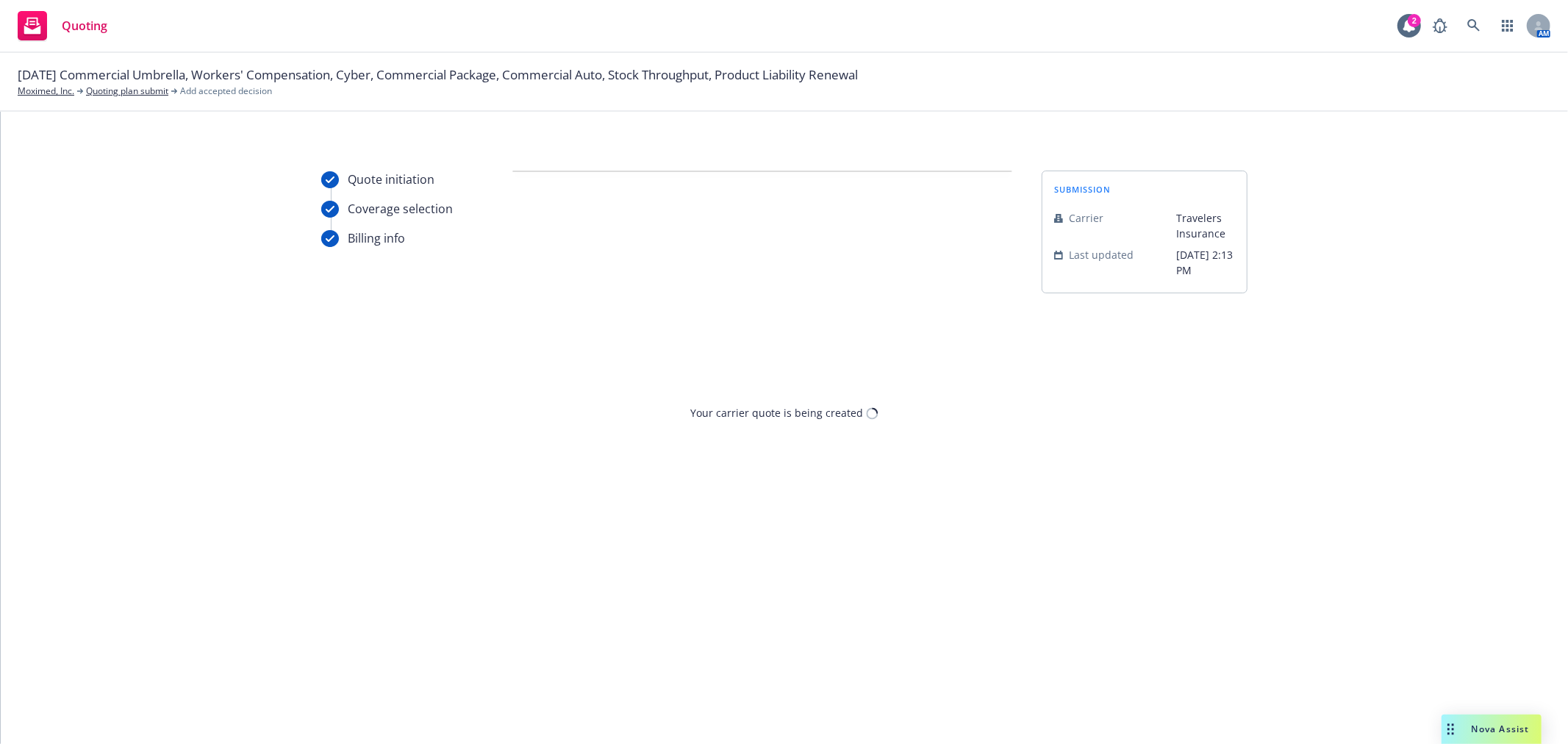
scroll to position [0, 0]
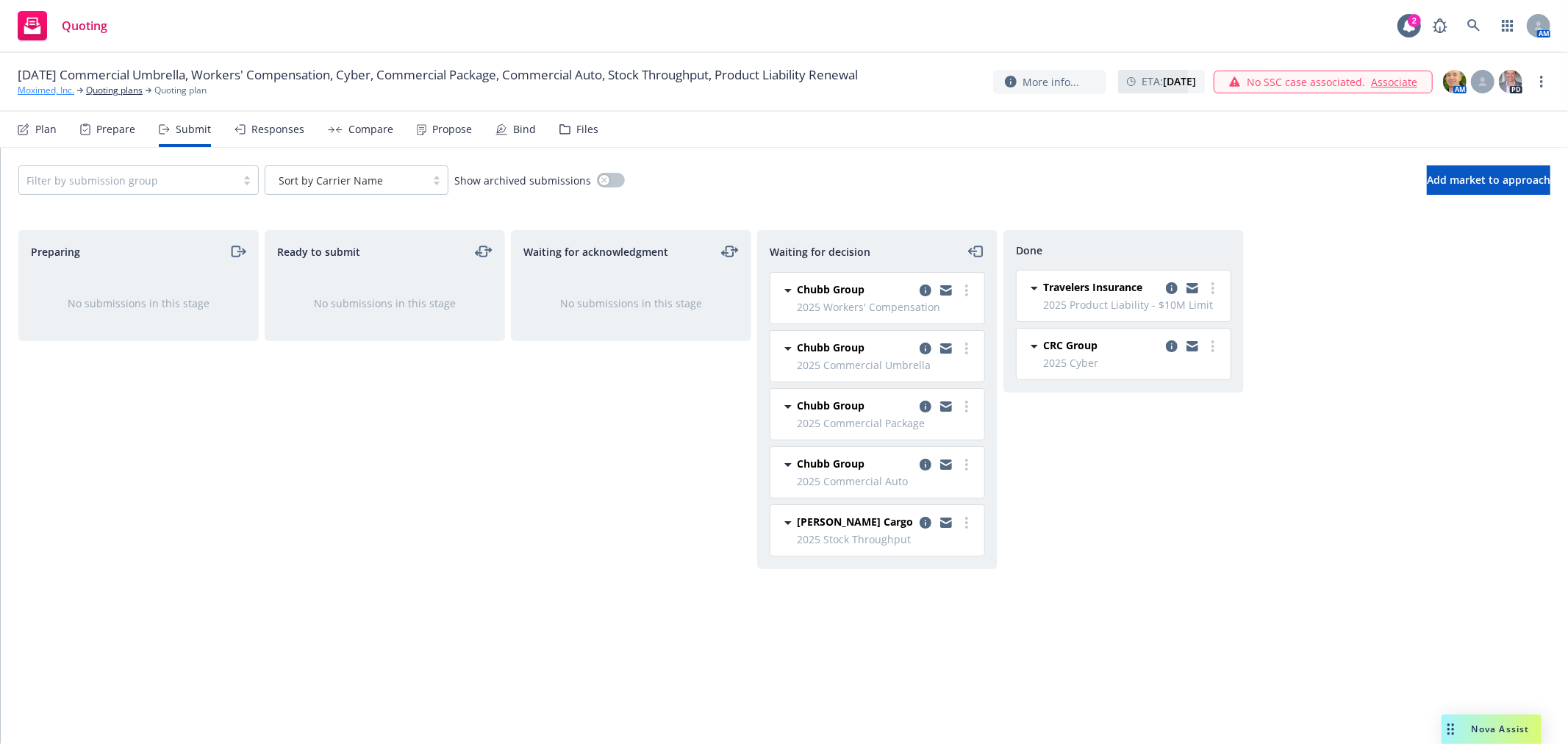
click at [61, 86] on link "Moximed, Inc." at bounding box center [46, 90] width 57 height 13
